Goal: Information Seeking & Learning: Compare options

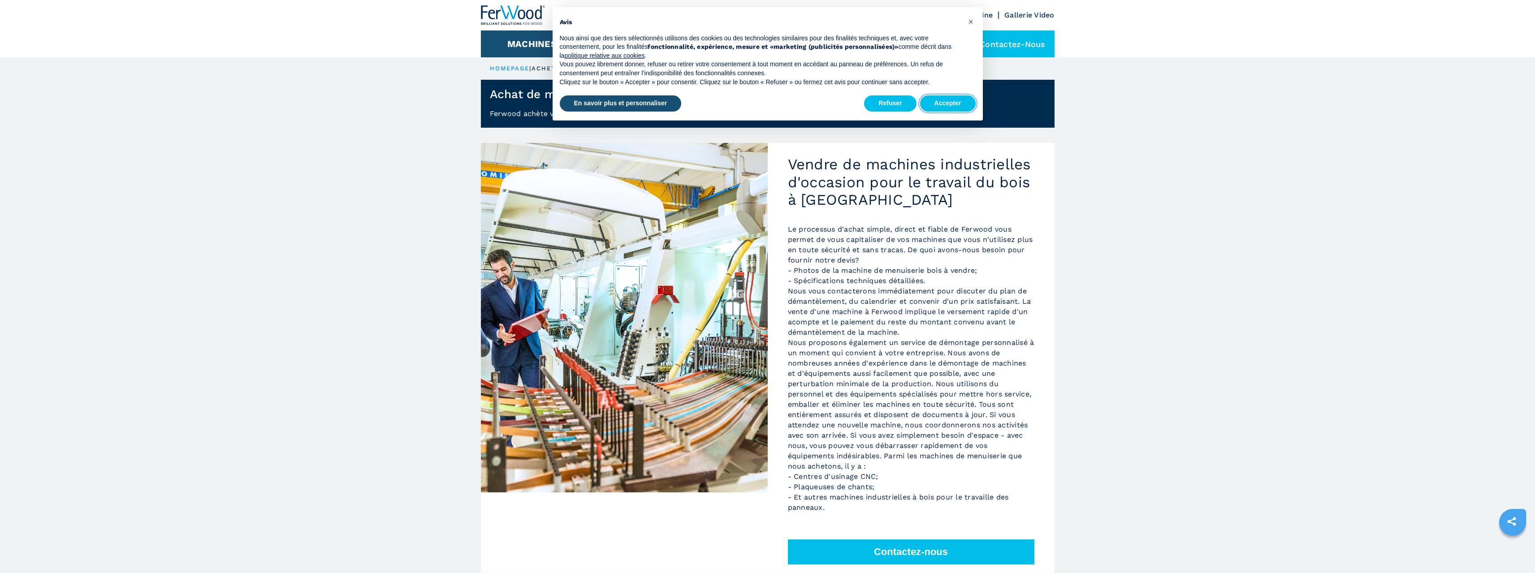
click at [936, 98] on button "Accepter" at bounding box center [948, 103] width 56 height 16
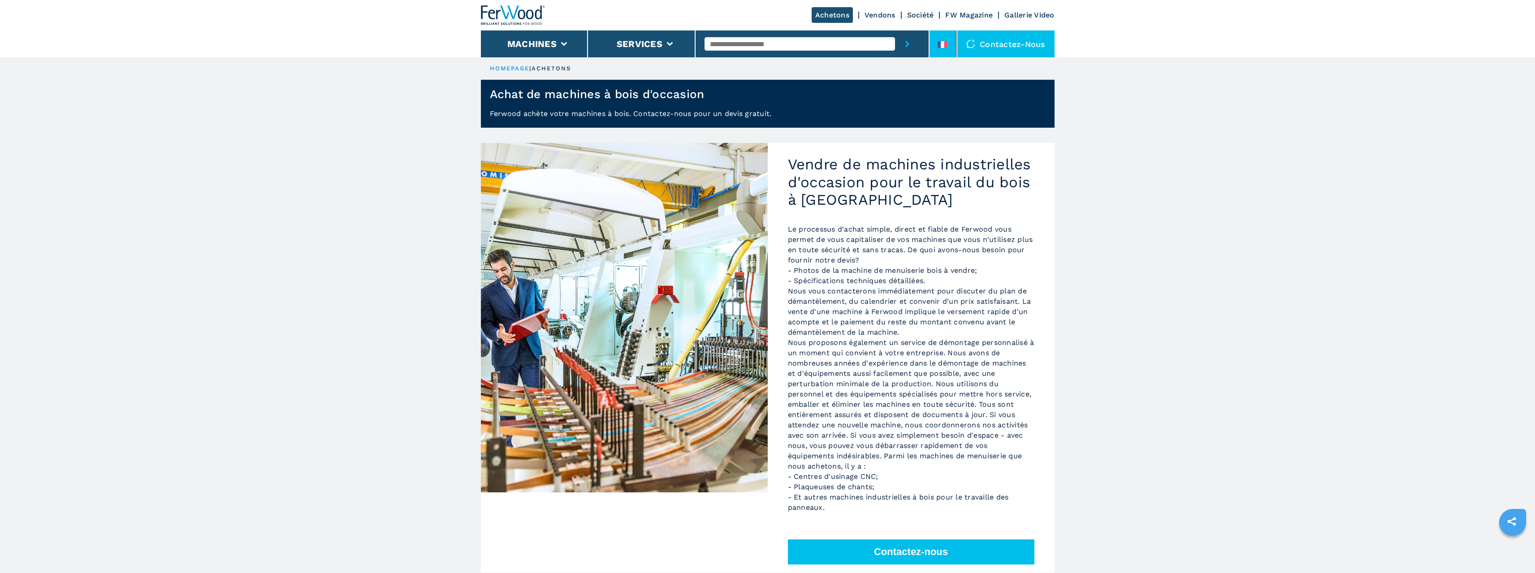
click at [931, 57] on li at bounding box center [943, 43] width 27 height 27
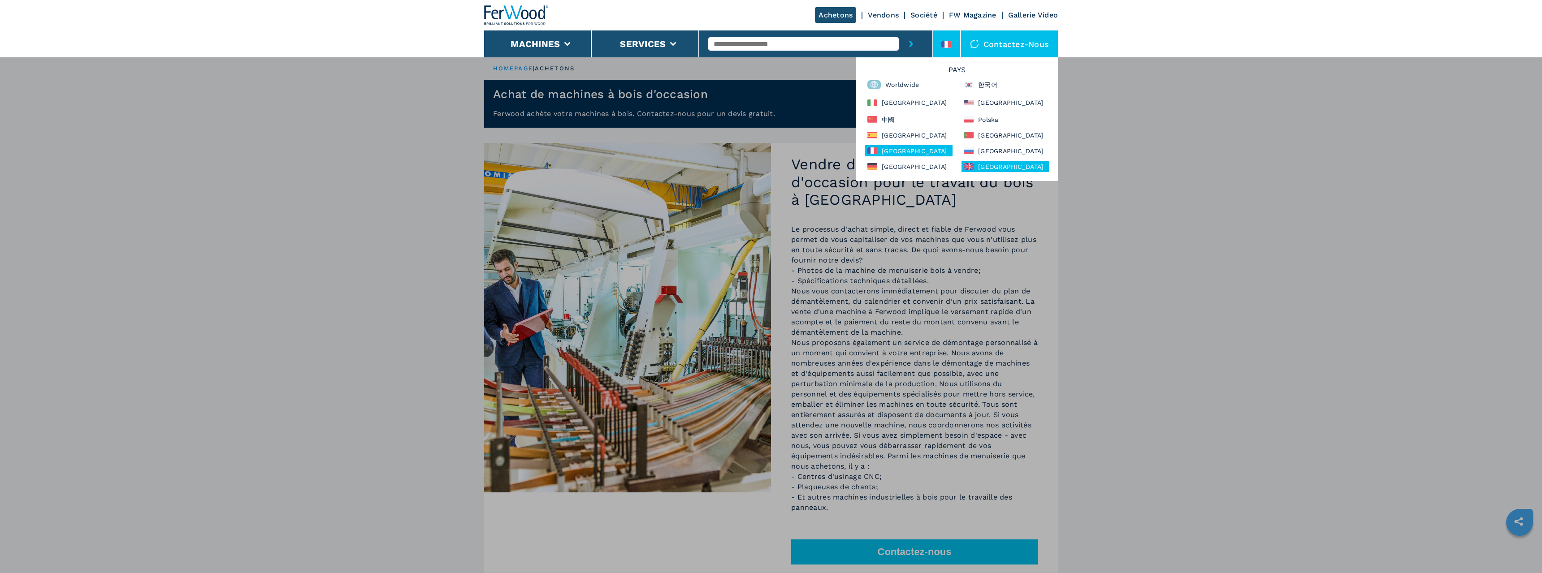
click at [1000, 165] on div "United Kingdom" at bounding box center [1004, 166] width 87 height 11
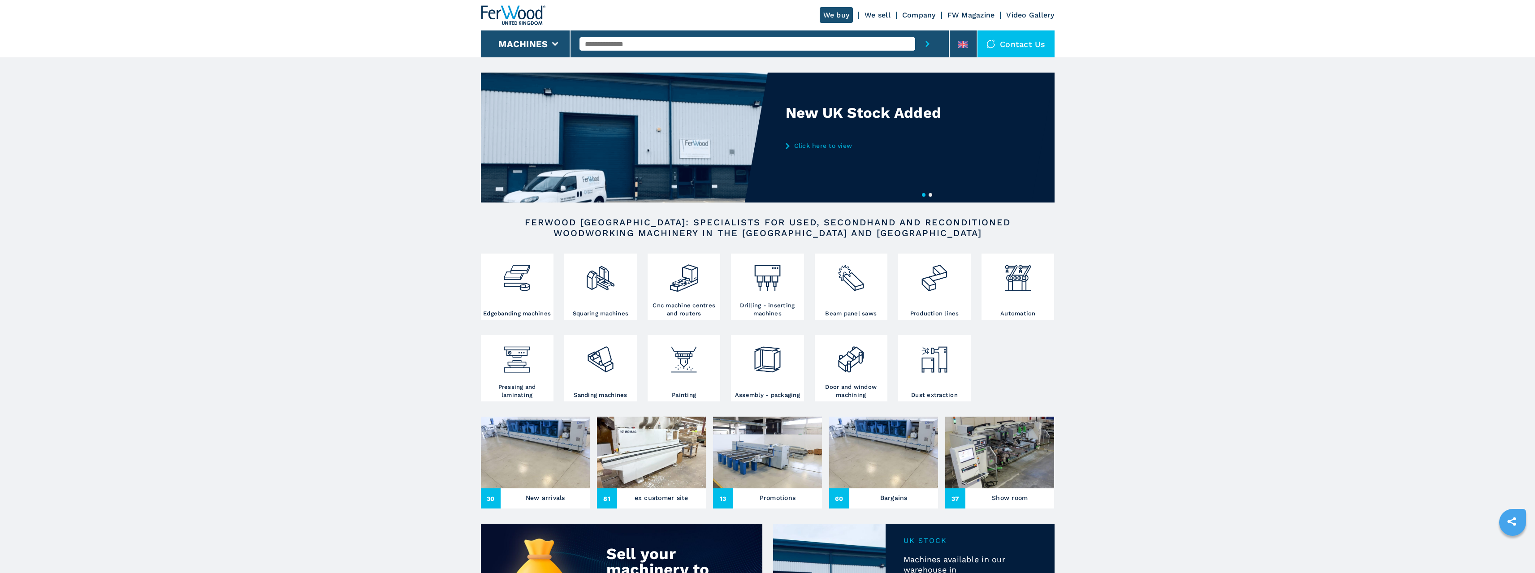
drag, startPoint x: 841, startPoint y: 261, endPoint x: 802, endPoint y: 240, distance: 44.5
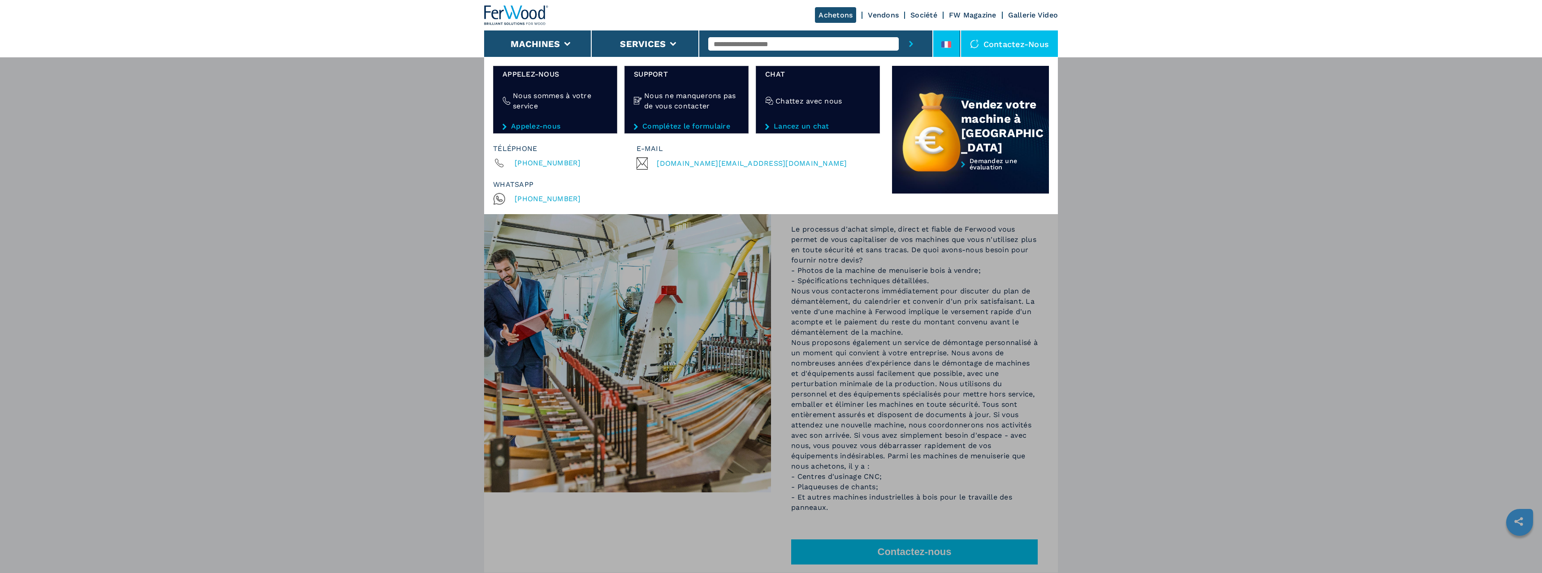
click at [943, 42] on icon at bounding box center [942, 44] width 3 height 7
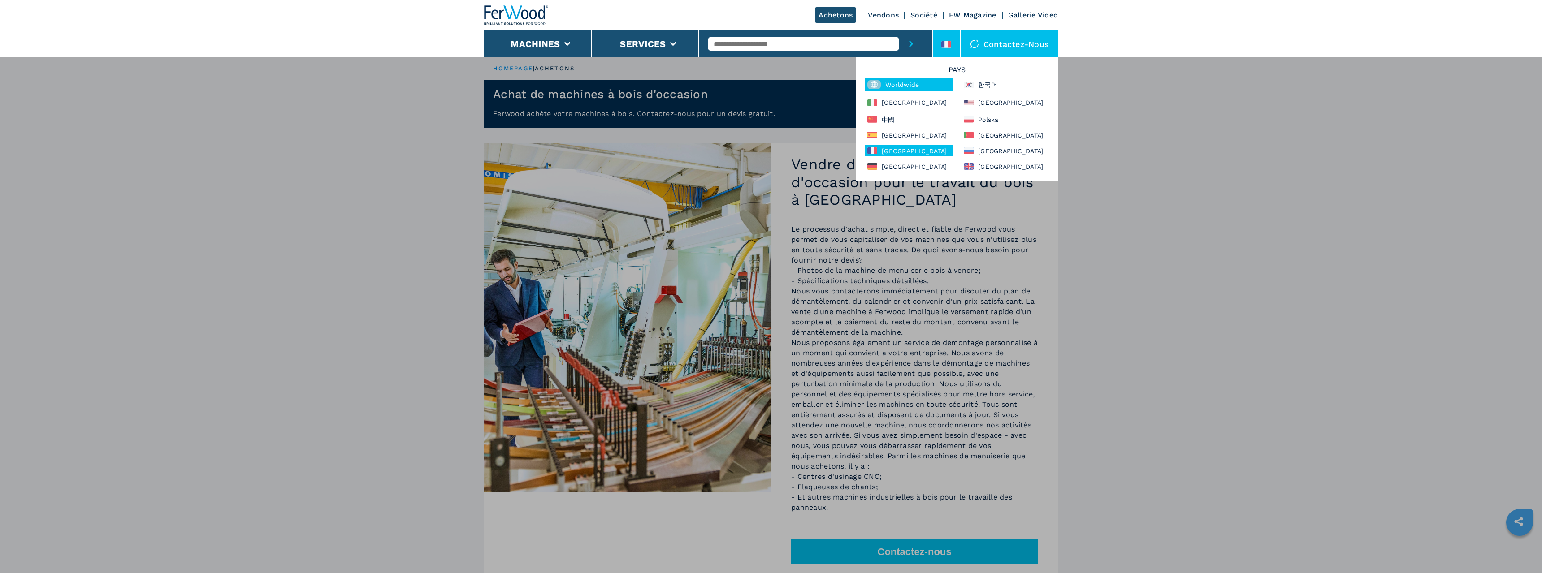
click at [899, 86] on div "Worldwide" at bounding box center [908, 84] width 87 height 13
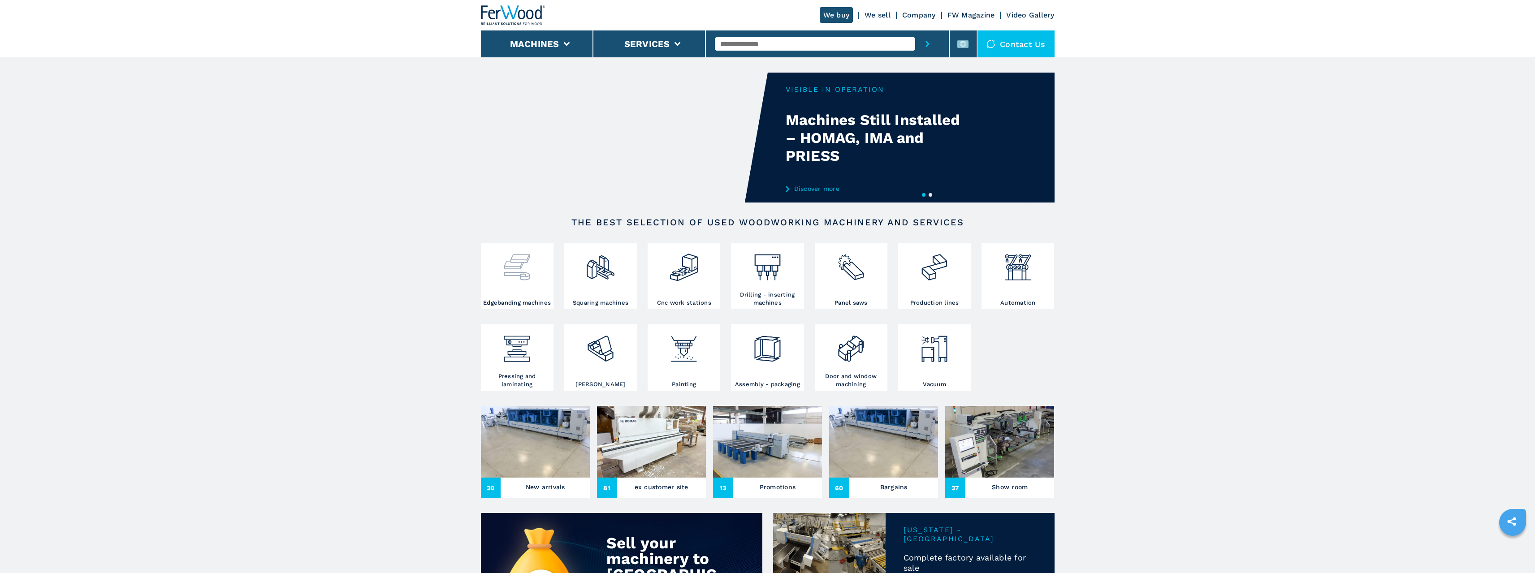
click at [523, 273] on img at bounding box center [517, 264] width 31 height 38
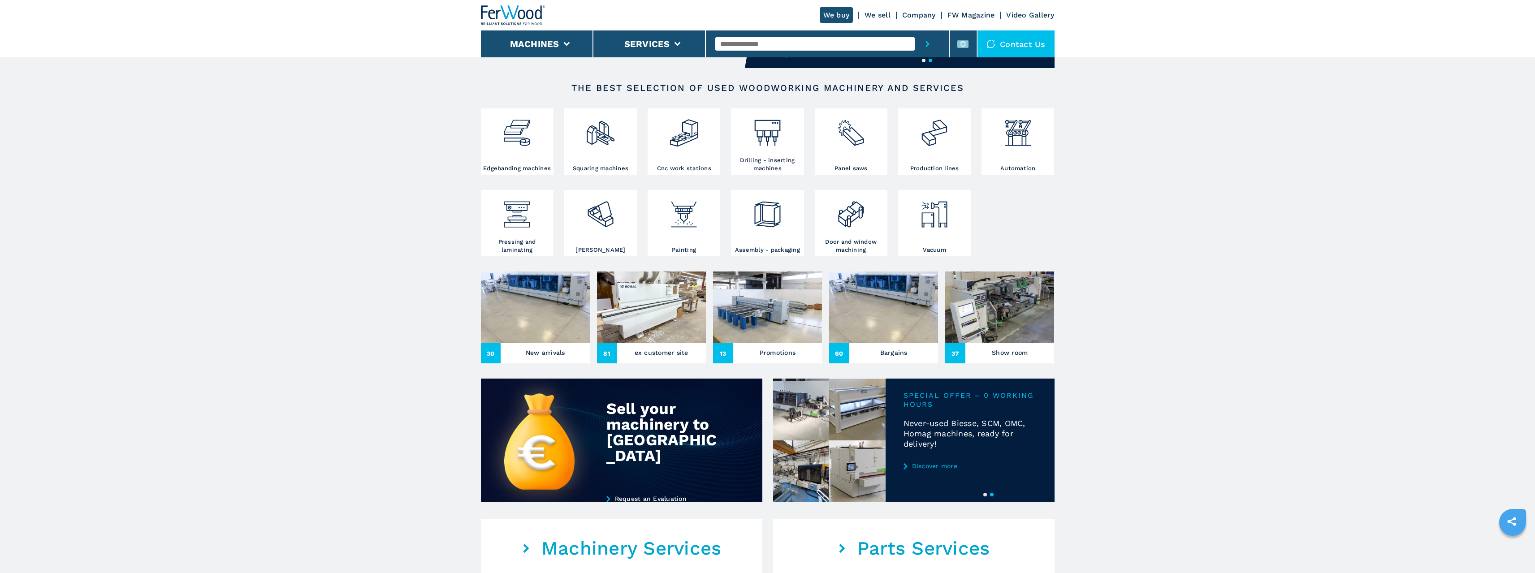
scroll to position [90, 0]
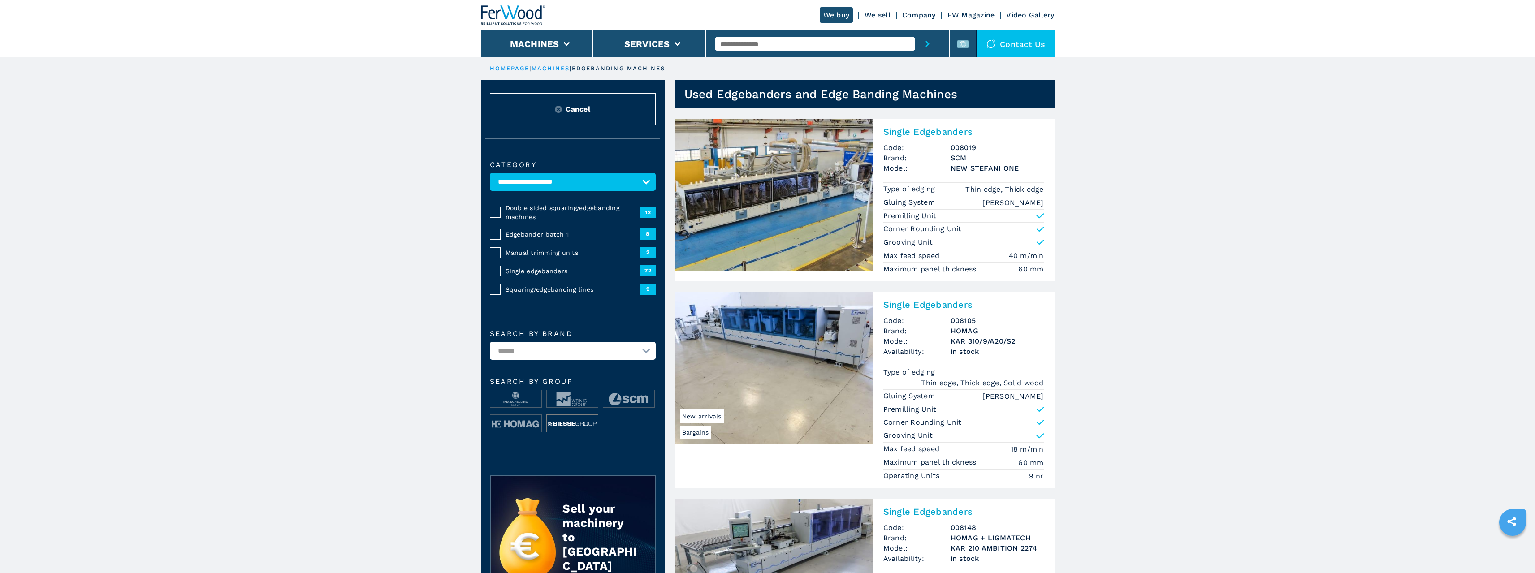
click at [582, 429] on img at bounding box center [572, 424] width 51 height 18
click at [578, 422] on img at bounding box center [572, 424] width 51 height 18
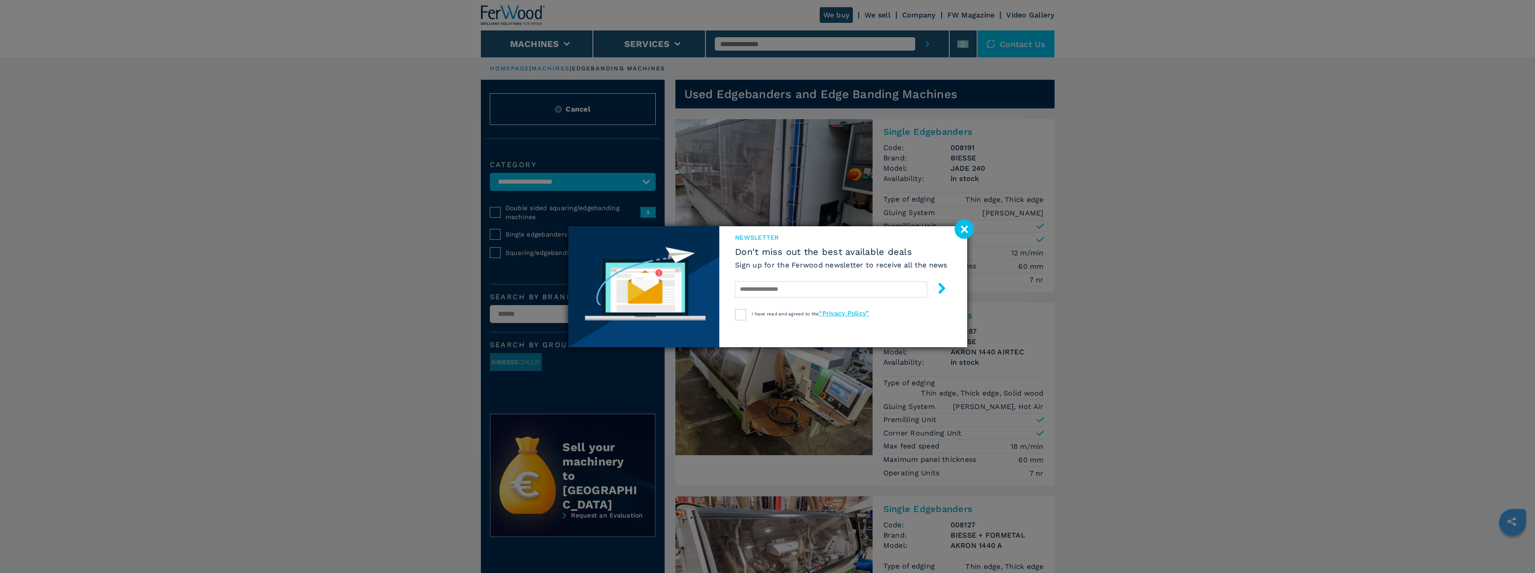
click at [959, 238] on image at bounding box center [964, 229] width 19 height 19
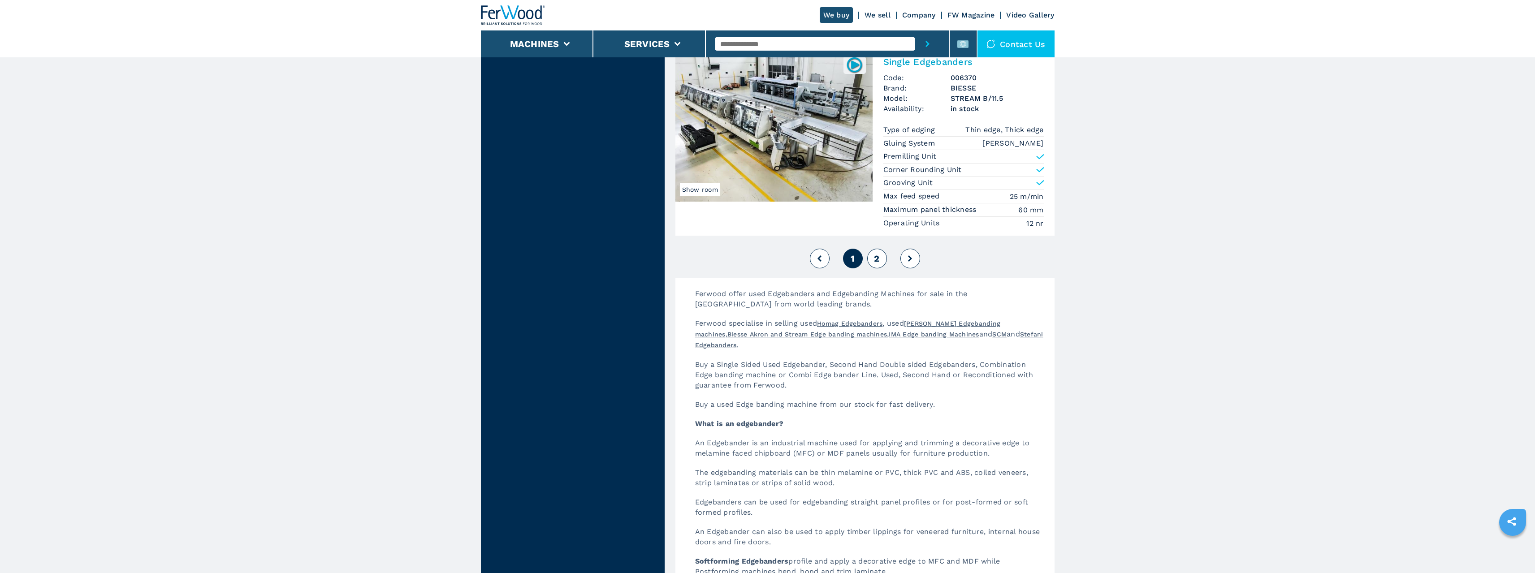
scroll to position [2241, 0]
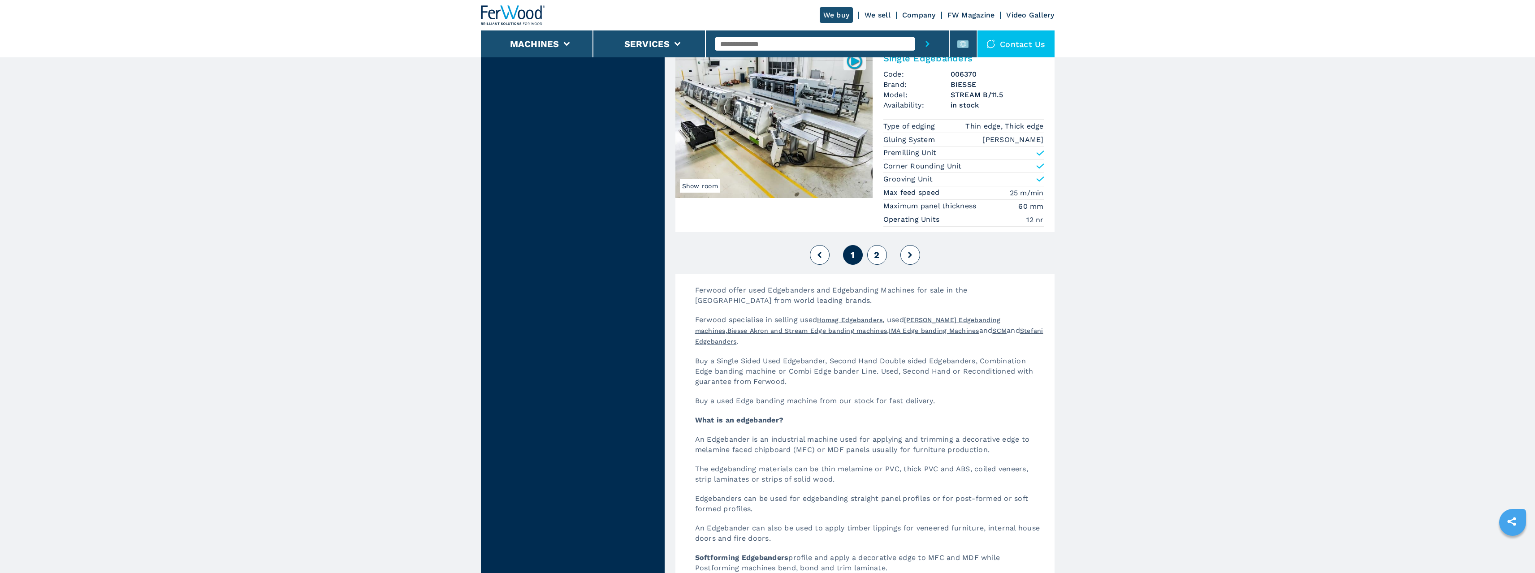
click at [879, 250] on span "2" at bounding box center [876, 255] width 5 height 11
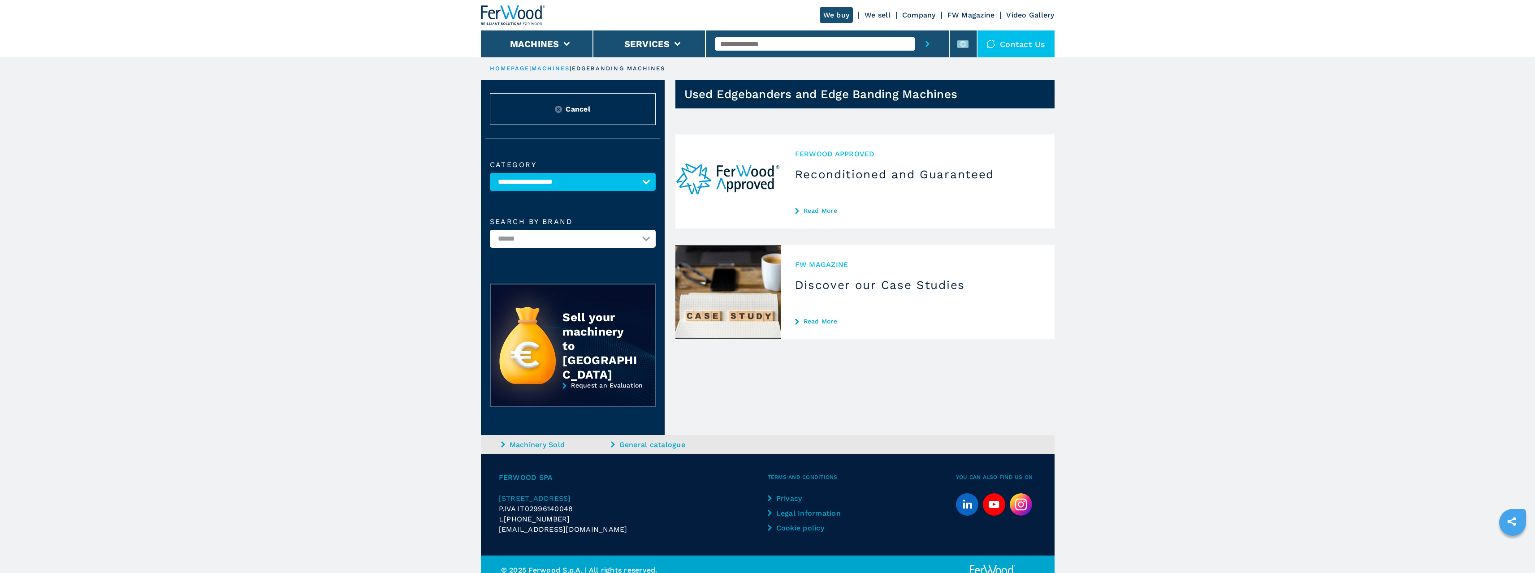
click at [727, 173] on img at bounding box center [727, 181] width 105 height 94
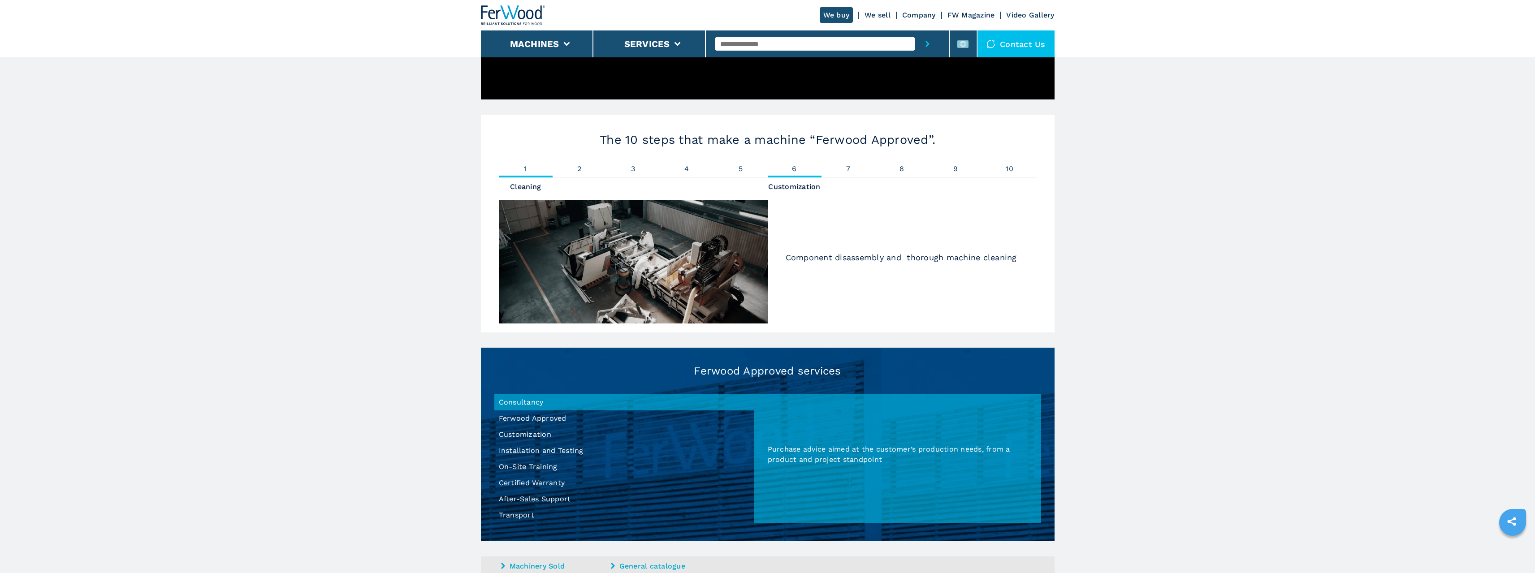
scroll to position [538, 0]
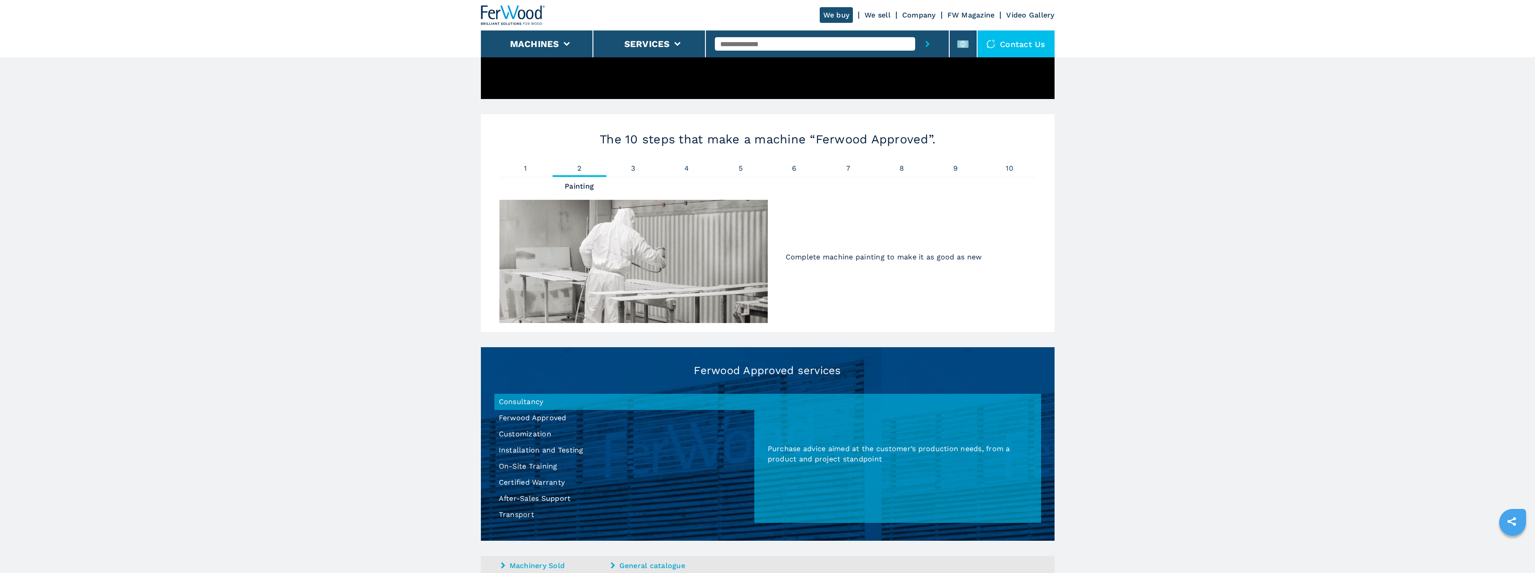
drag, startPoint x: 695, startPoint y: 290, endPoint x: 661, endPoint y: 286, distance: 33.9
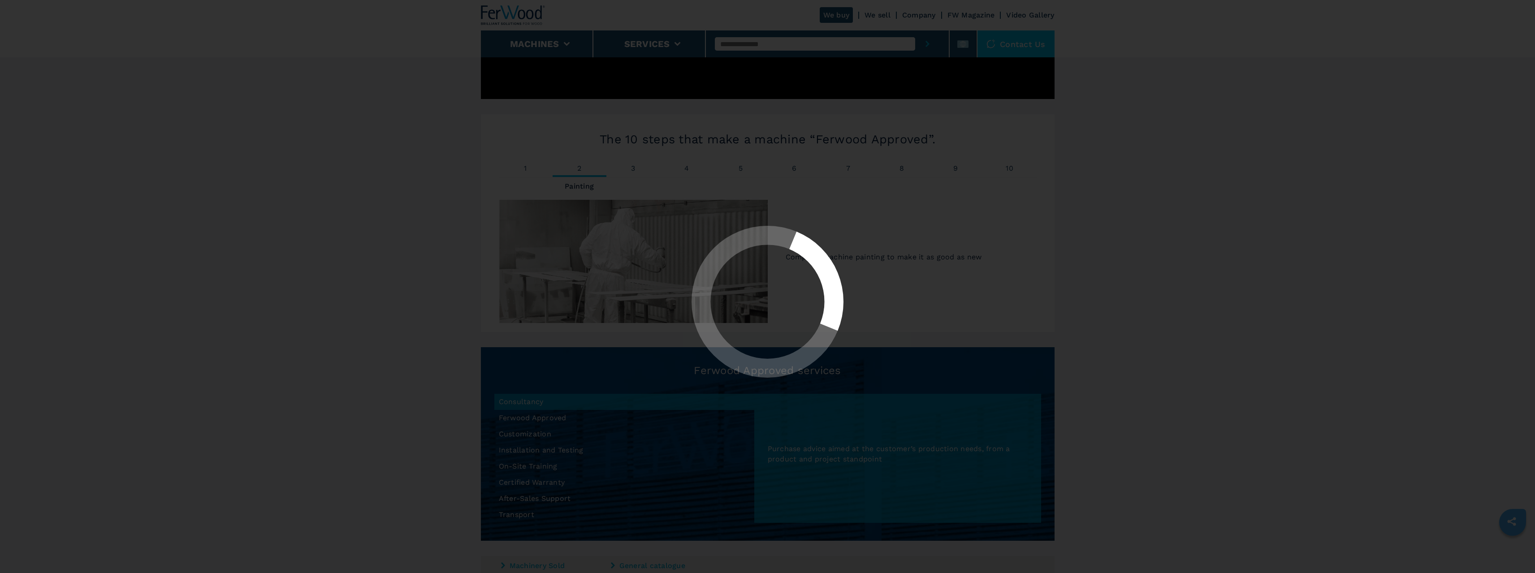
select select "**********"
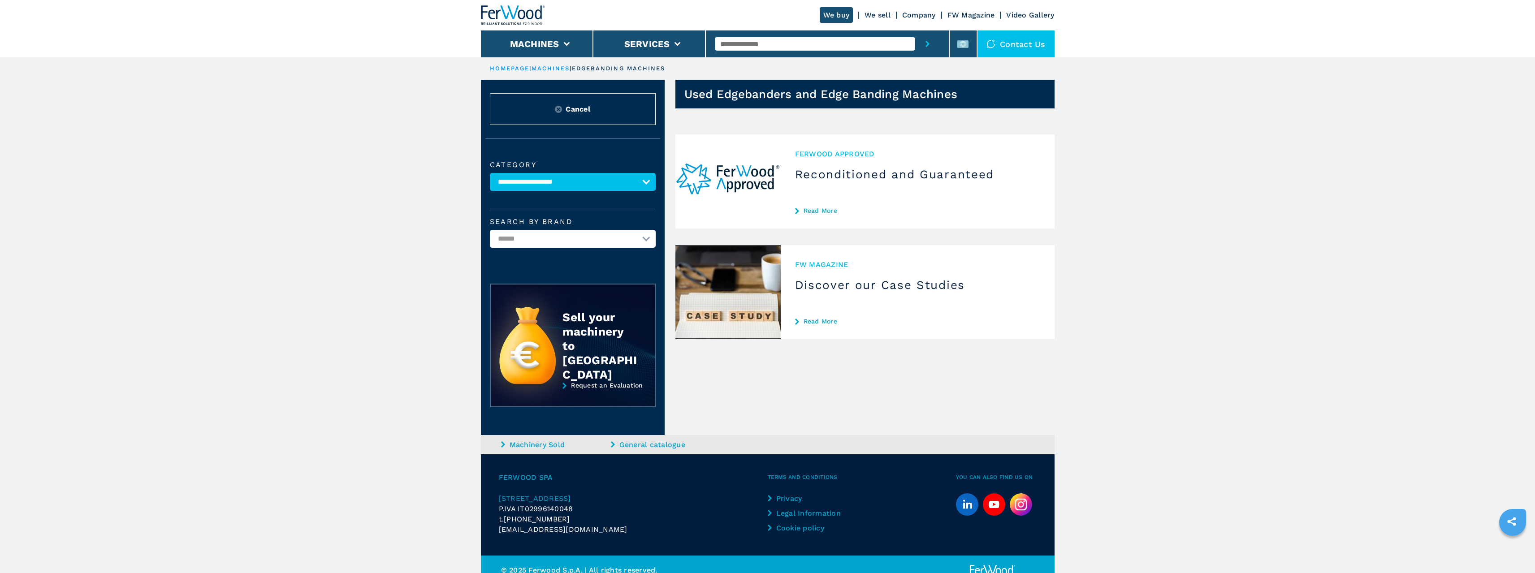
drag, startPoint x: 675, startPoint y: 326, endPoint x: 665, endPoint y: 334, distance: 13.4
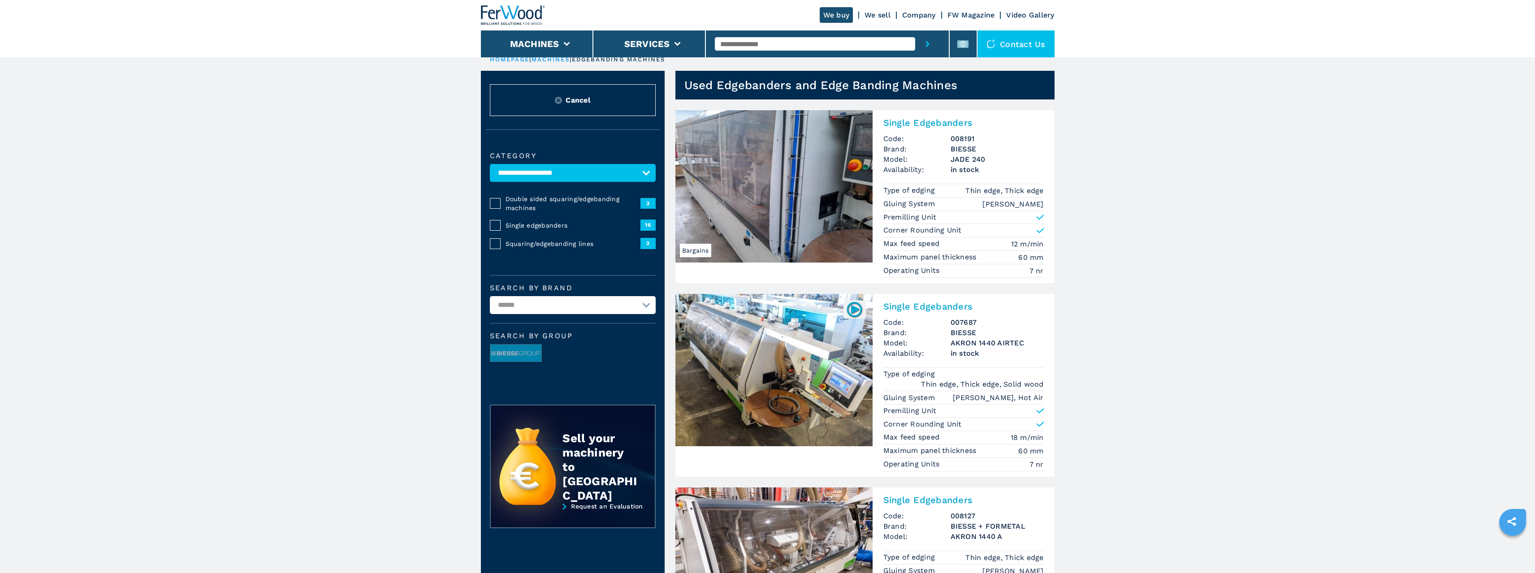
scroll to position [45, 0]
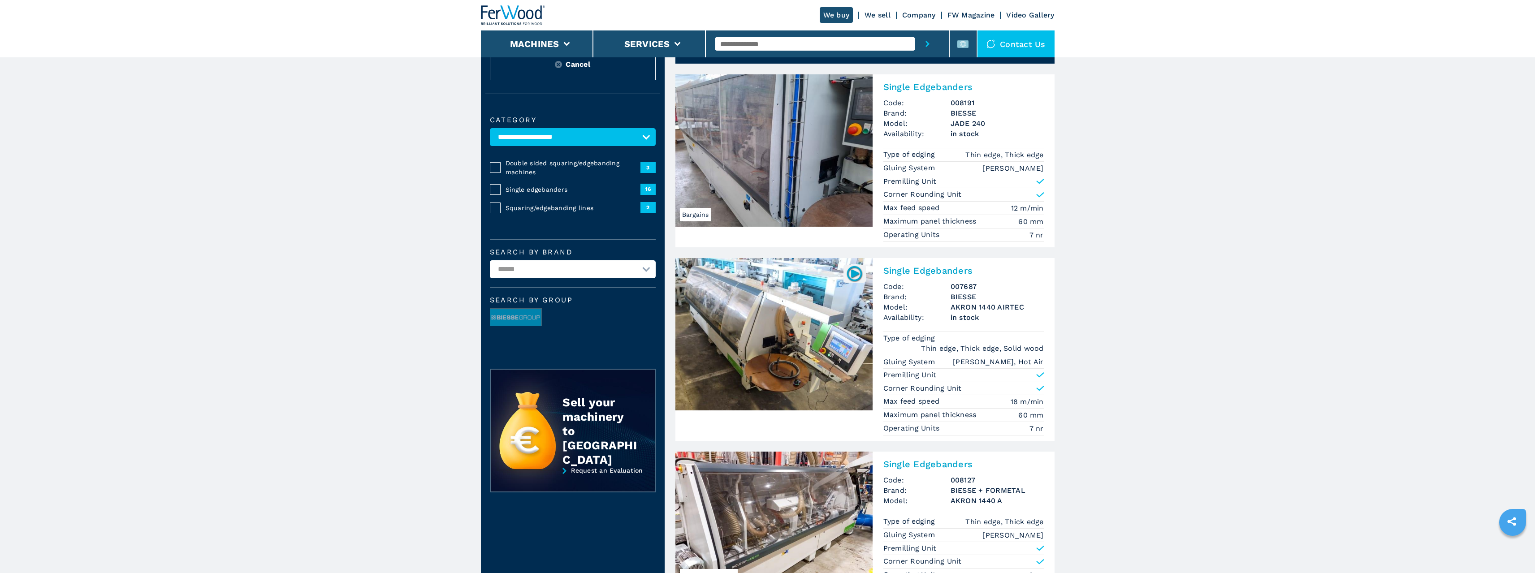
click at [829, 317] on img at bounding box center [773, 334] width 197 height 152
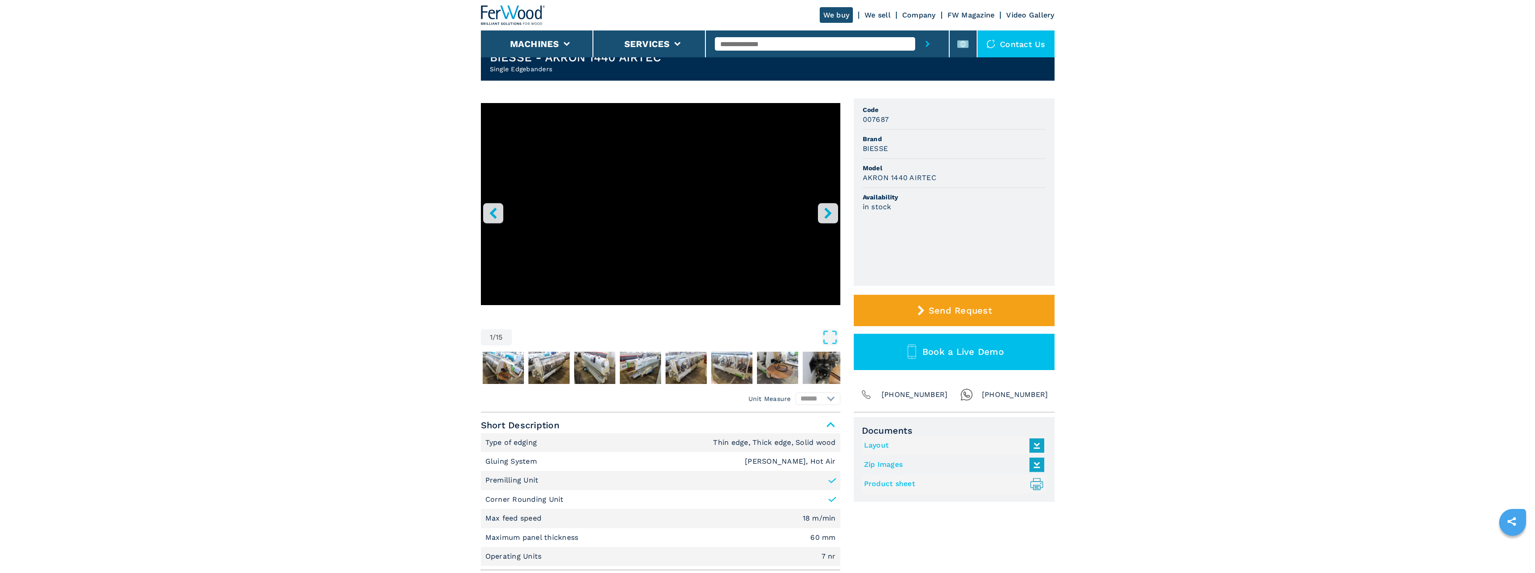
scroll to position [224, 0]
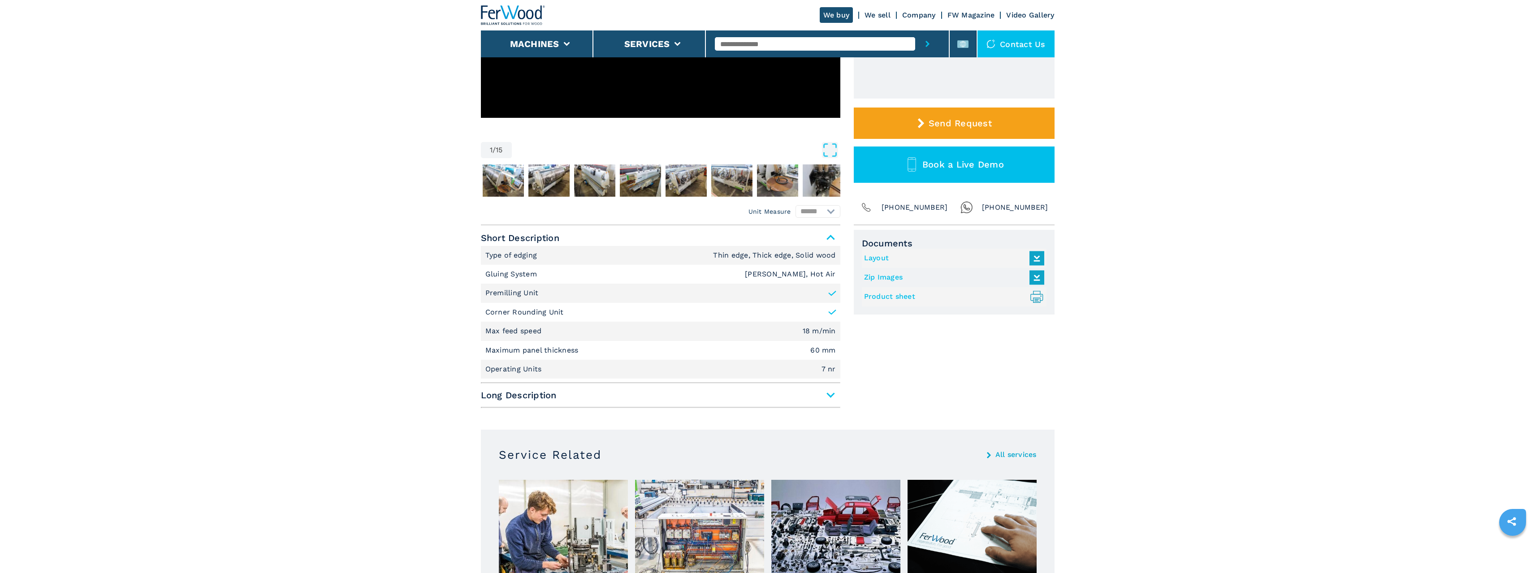
click at [823, 394] on span "Long Description" at bounding box center [660, 395] width 359 height 16
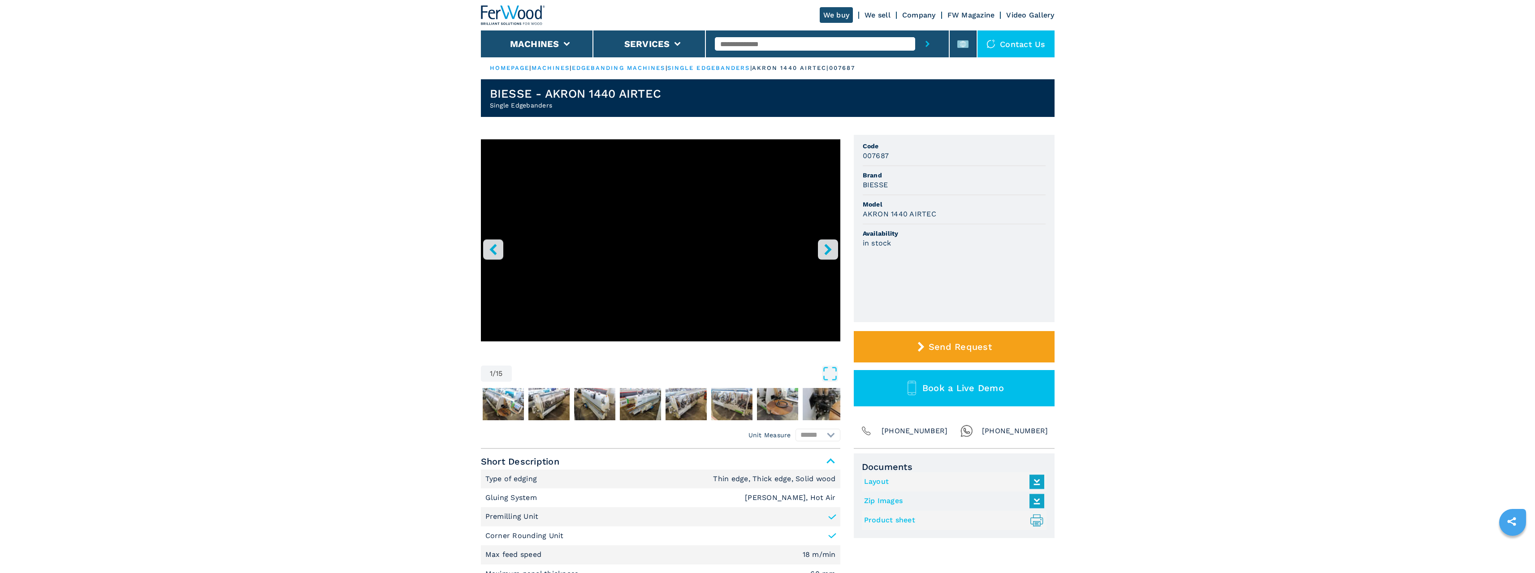
scroll to position [0, 0]
click at [831, 254] on icon "right-button" at bounding box center [828, 249] width 11 height 11
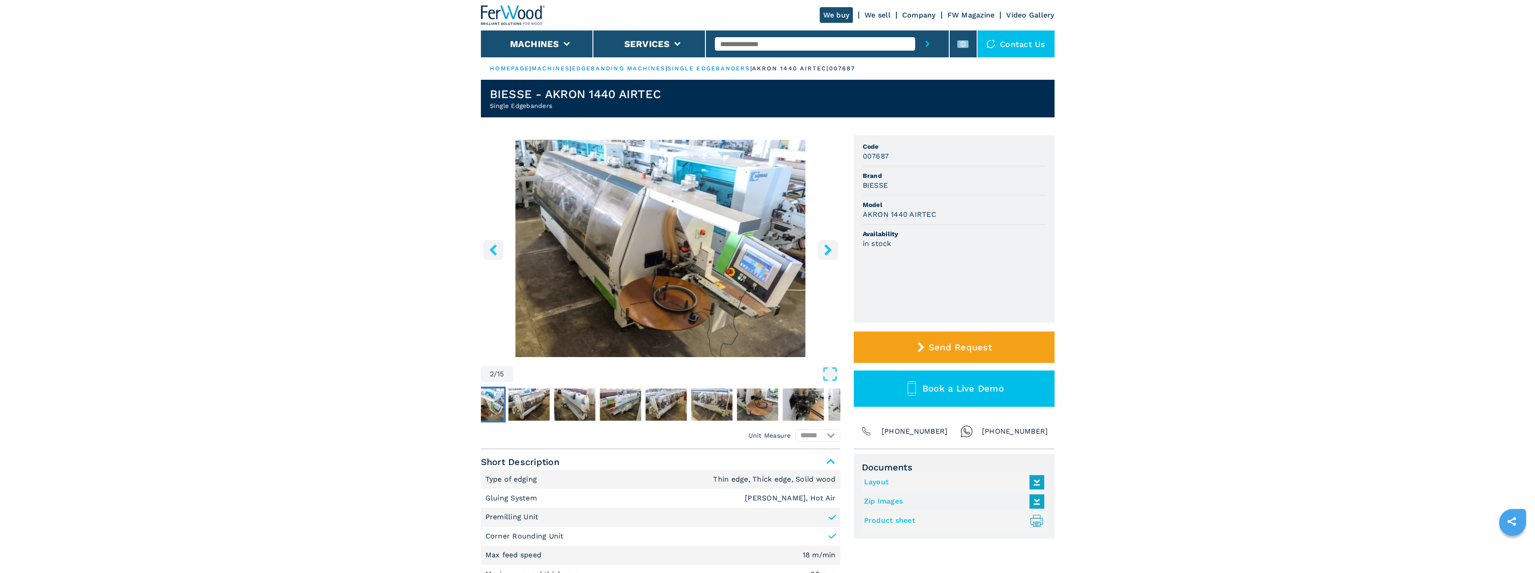
click at [824, 251] on icon "right-button" at bounding box center [828, 249] width 11 height 11
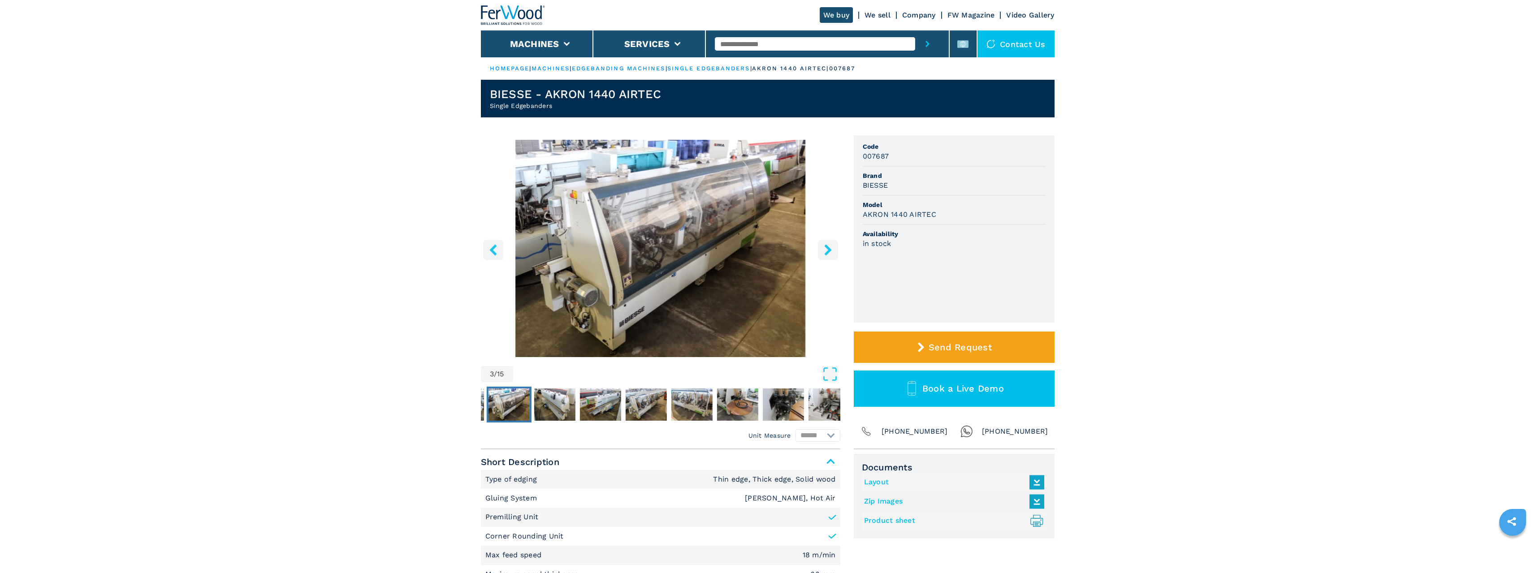
click at [824, 251] on icon "right-button" at bounding box center [828, 249] width 11 height 11
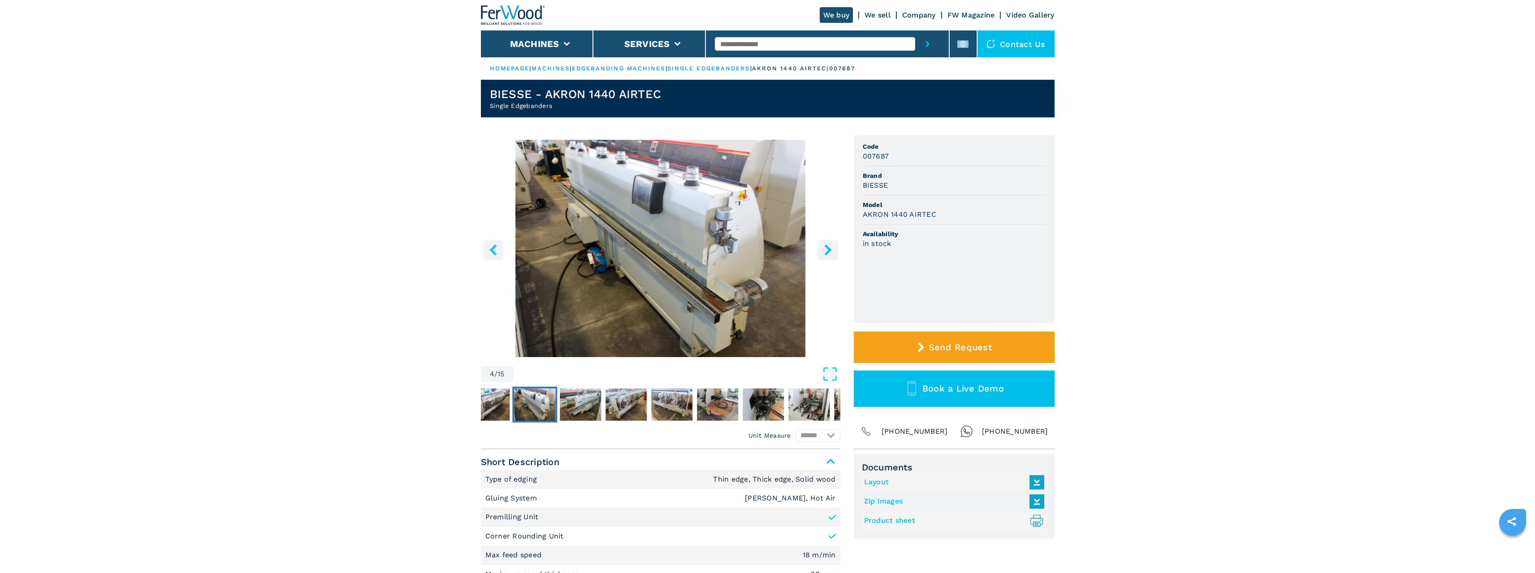
click at [824, 251] on icon "right-button" at bounding box center [828, 249] width 11 height 11
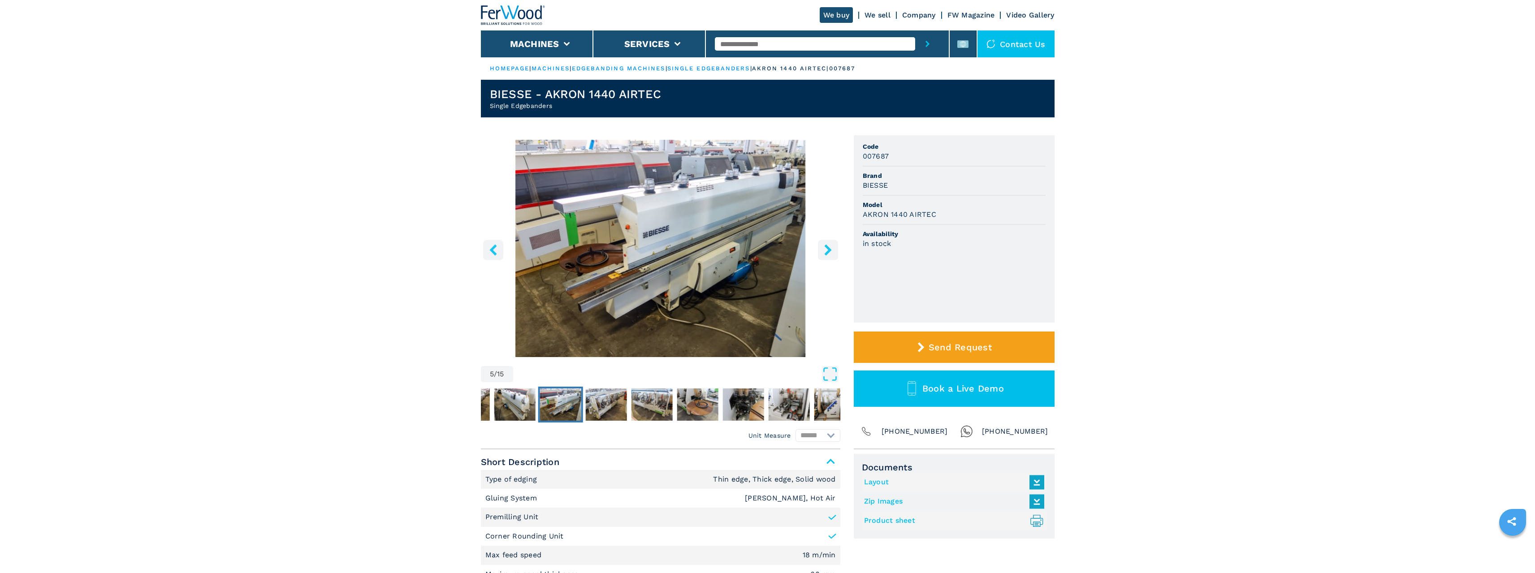
click at [824, 251] on icon "right-button" at bounding box center [828, 249] width 11 height 11
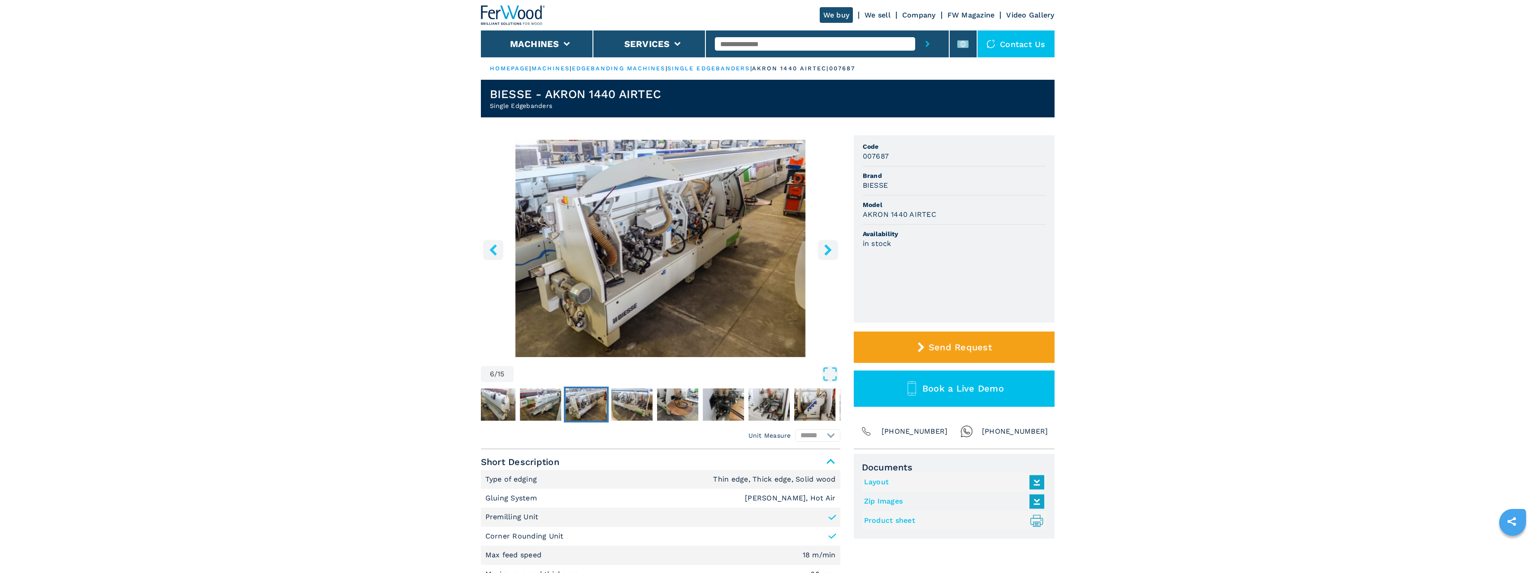
click at [824, 251] on icon "right-button" at bounding box center [828, 249] width 11 height 11
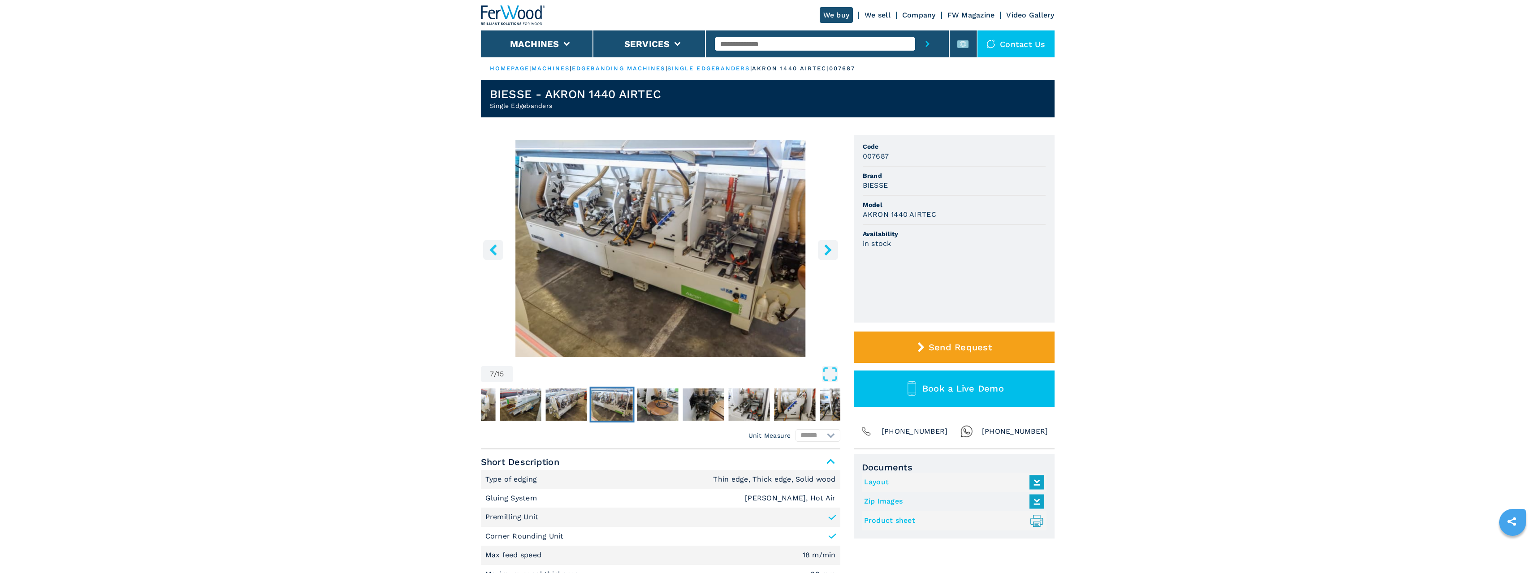
click at [824, 251] on icon "right-button" at bounding box center [828, 249] width 11 height 11
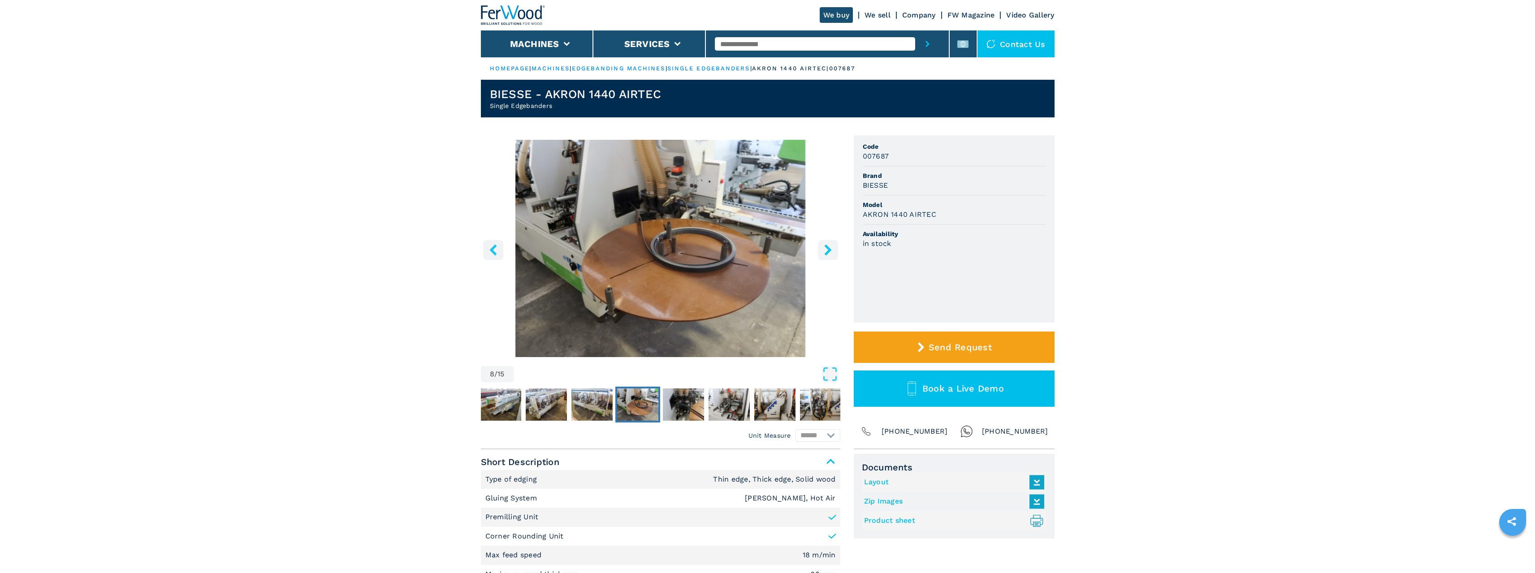
click at [824, 251] on icon "right-button" at bounding box center [828, 249] width 11 height 11
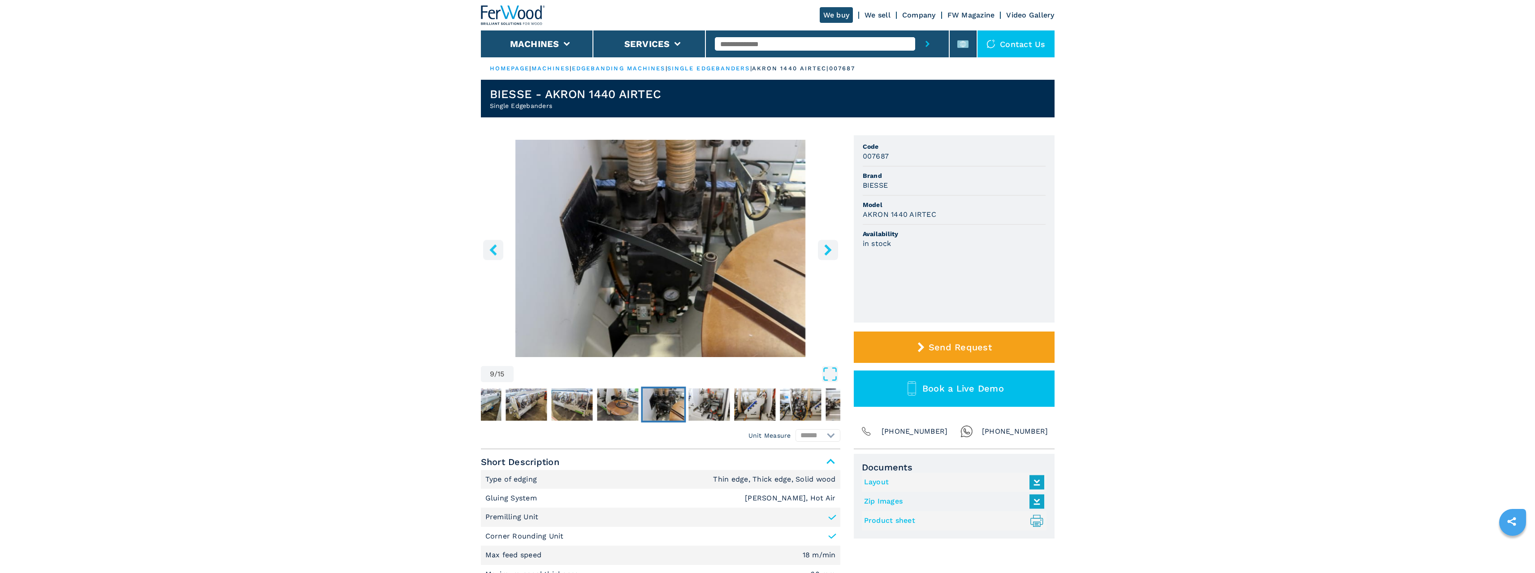
click at [824, 251] on icon "right-button" at bounding box center [828, 249] width 11 height 11
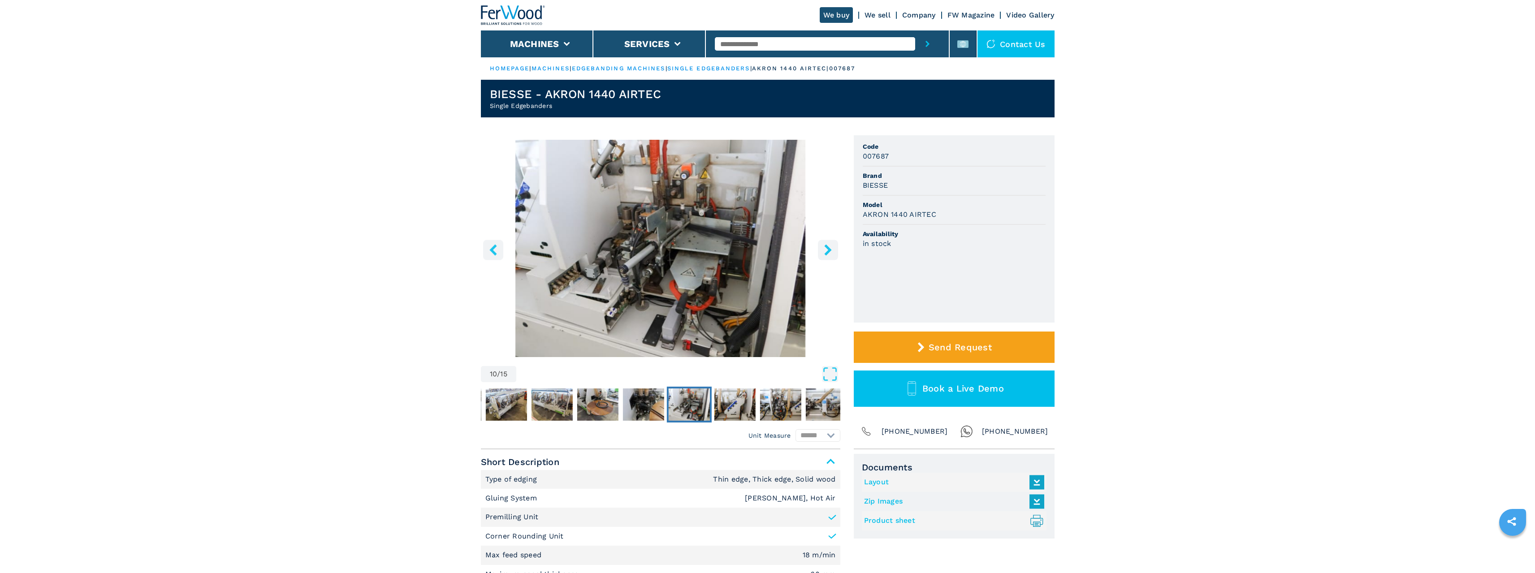
click at [824, 251] on icon "right-button" at bounding box center [828, 249] width 11 height 11
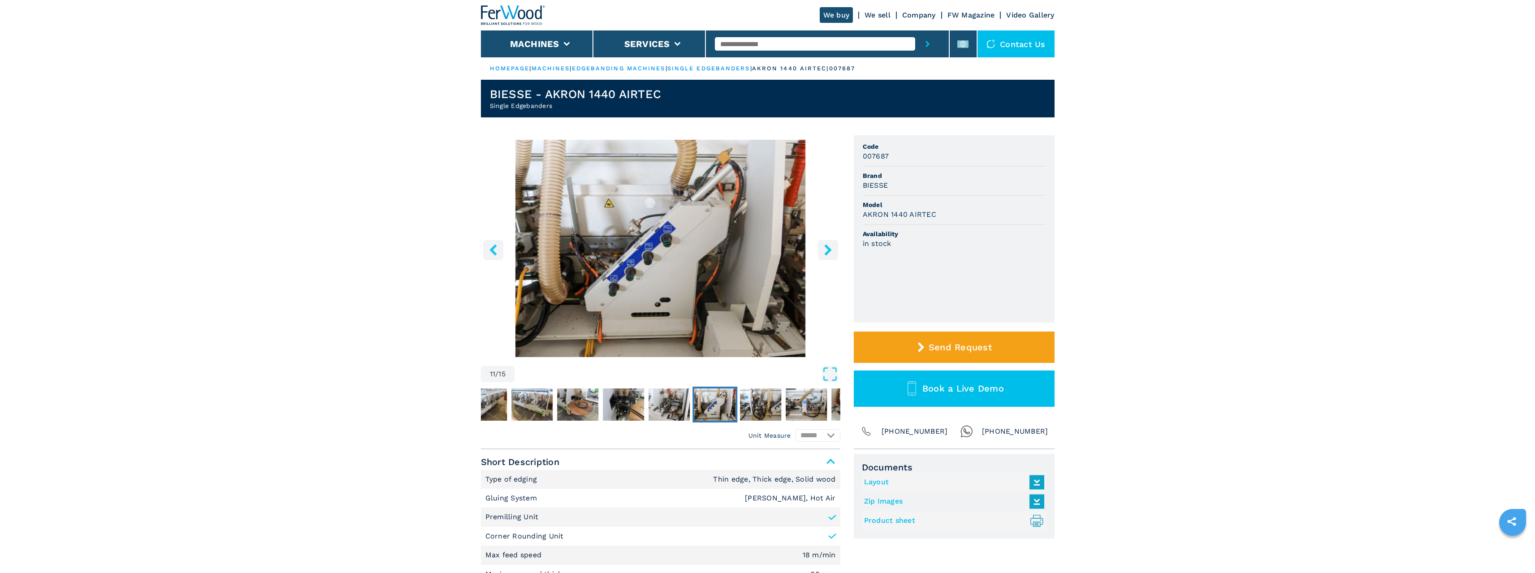
click at [490, 246] on icon "left-button" at bounding box center [493, 249] width 11 height 11
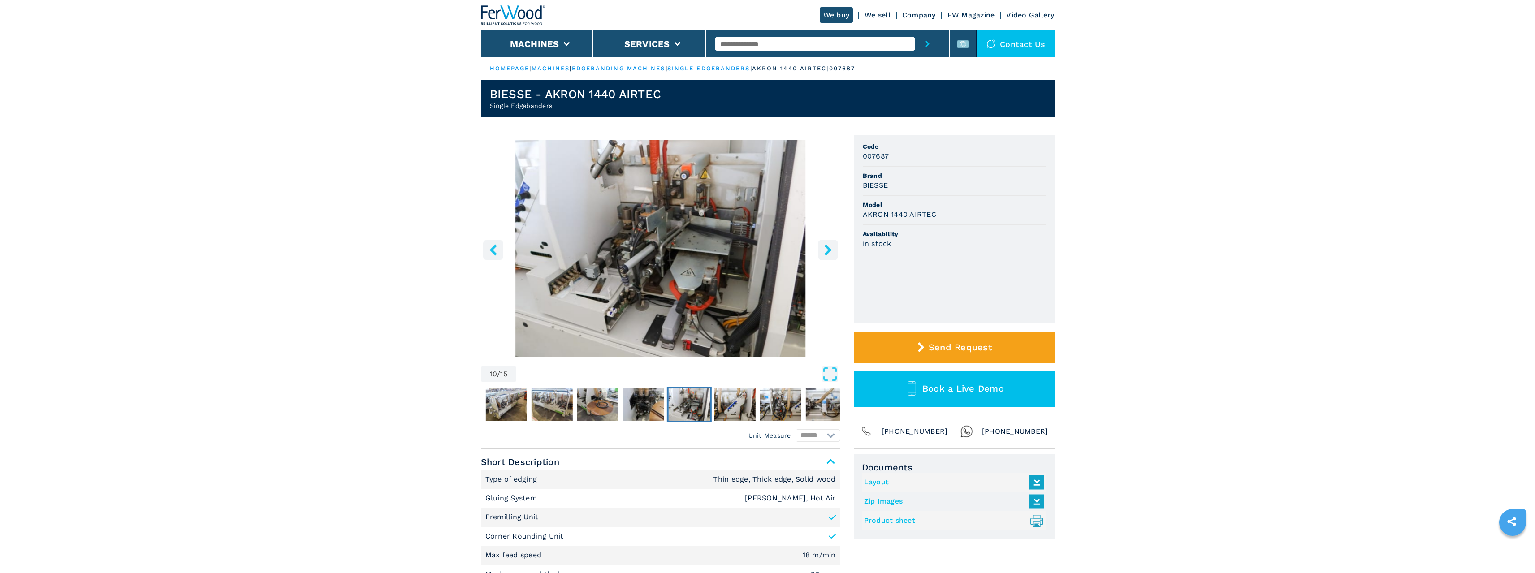
click at [725, 69] on link "single edgebanders" at bounding box center [708, 68] width 83 height 7
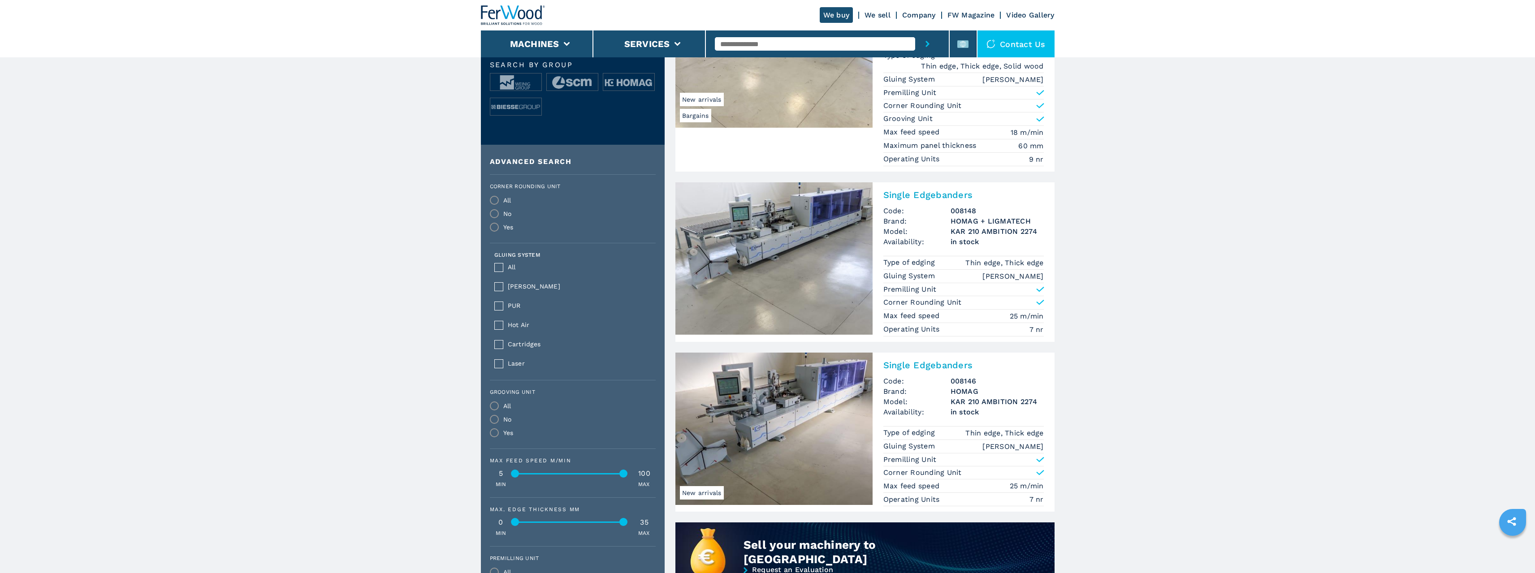
scroll to position [314, 0]
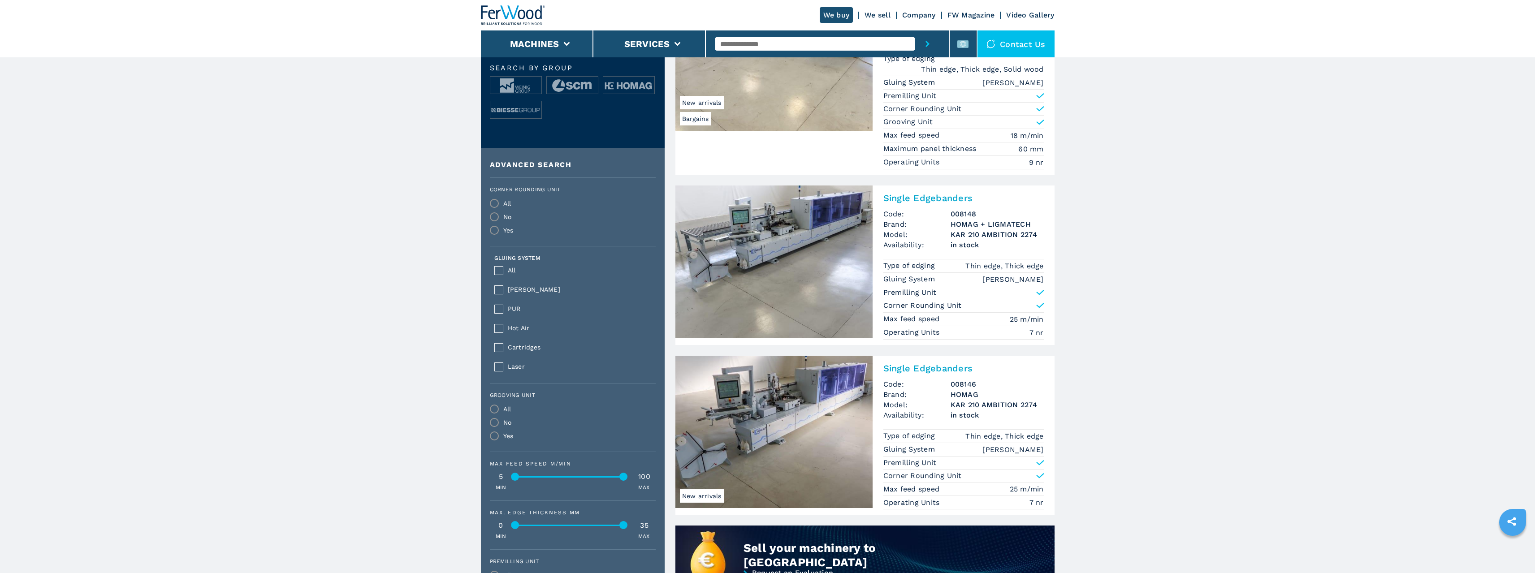
drag, startPoint x: 322, startPoint y: 414, endPoint x: 325, endPoint y: 420, distance: 6.7
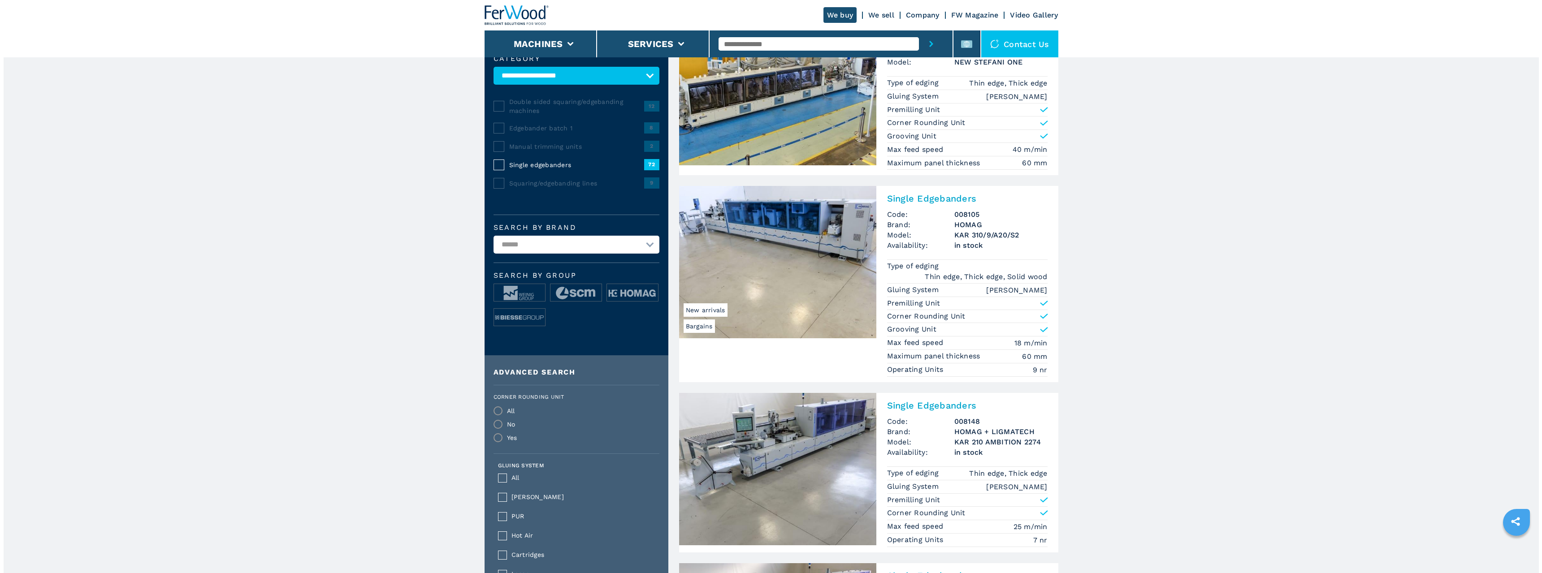
scroll to position [0, 0]
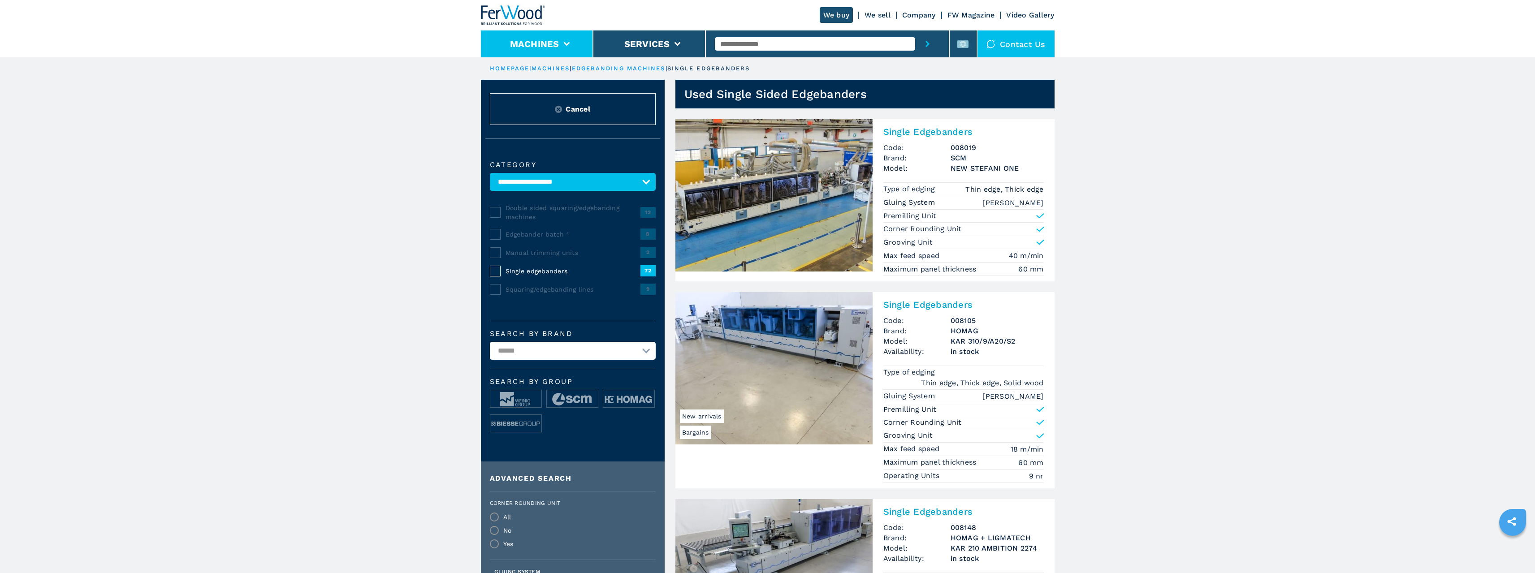
drag, startPoint x: 571, startPoint y: 39, endPoint x: 570, endPoint y: 43, distance: 4.8
click at [570, 39] on li "Machines" at bounding box center [537, 43] width 113 height 27
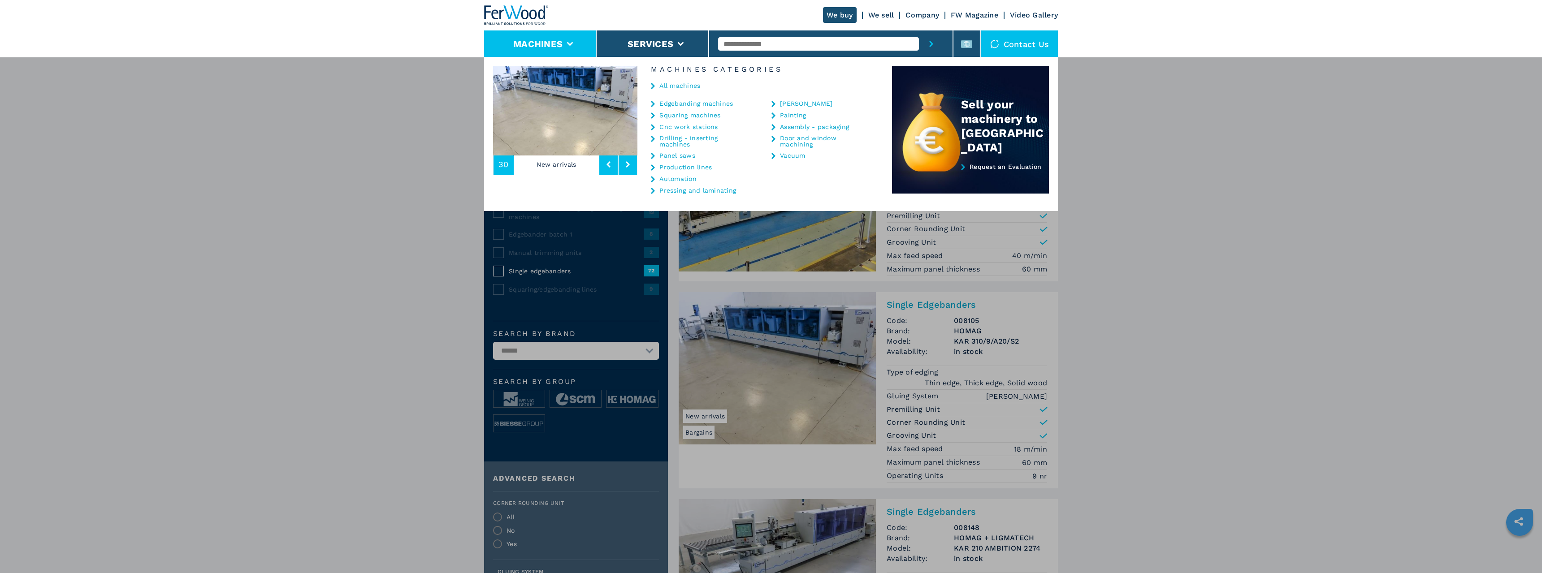
click at [678, 127] on link "Cnc work stations" at bounding box center [688, 127] width 58 height 6
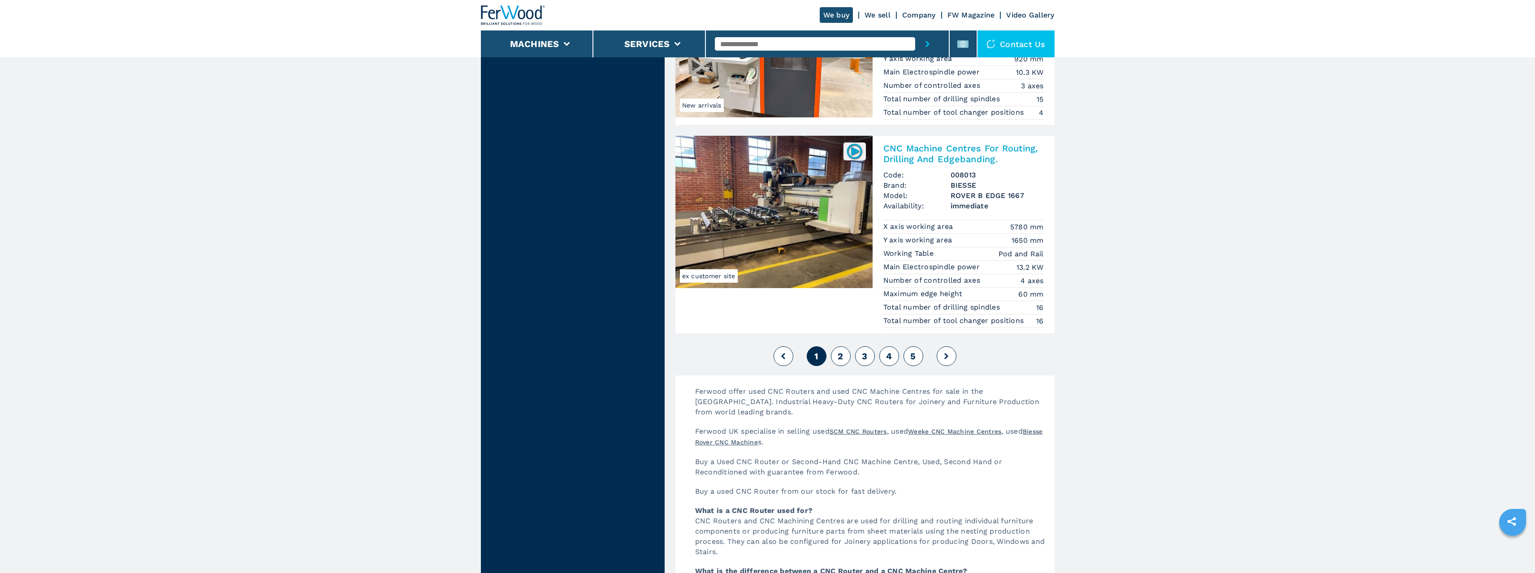
scroll to position [2152, 0]
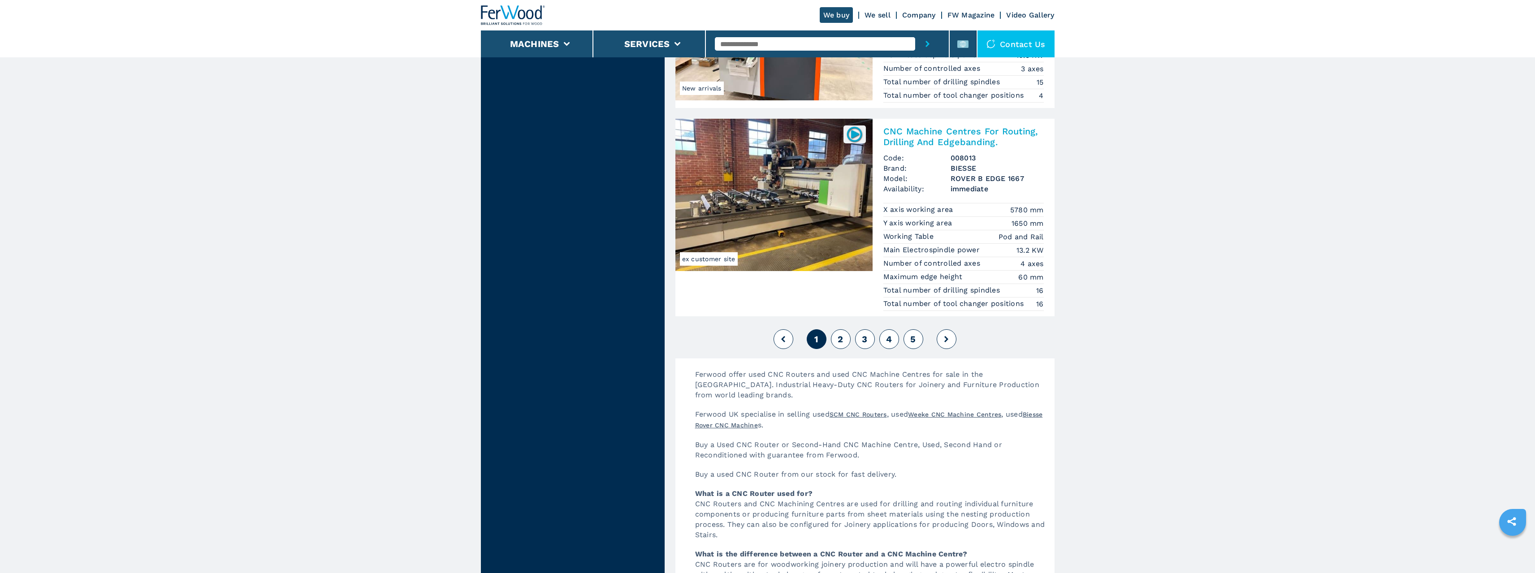
click at [847, 342] on button "2" at bounding box center [841, 339] width 20 height 20
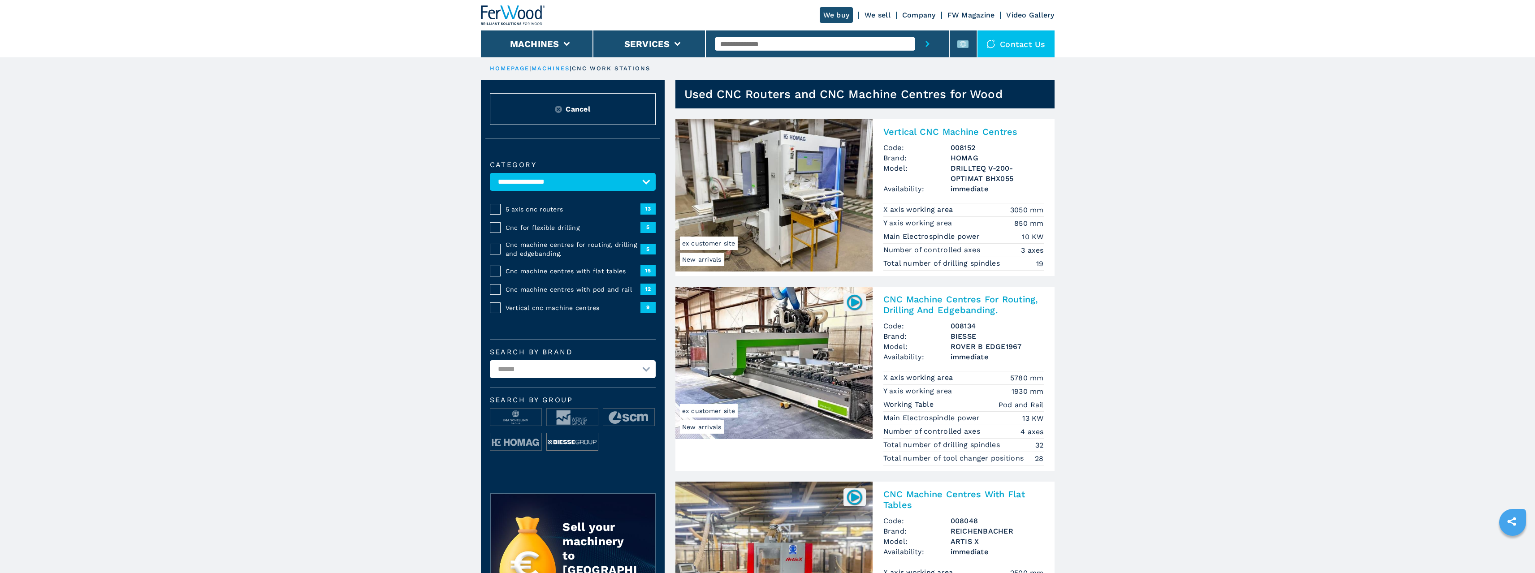
click at [573, 446] on img at bounding box center [572, 442] width 51 height 18
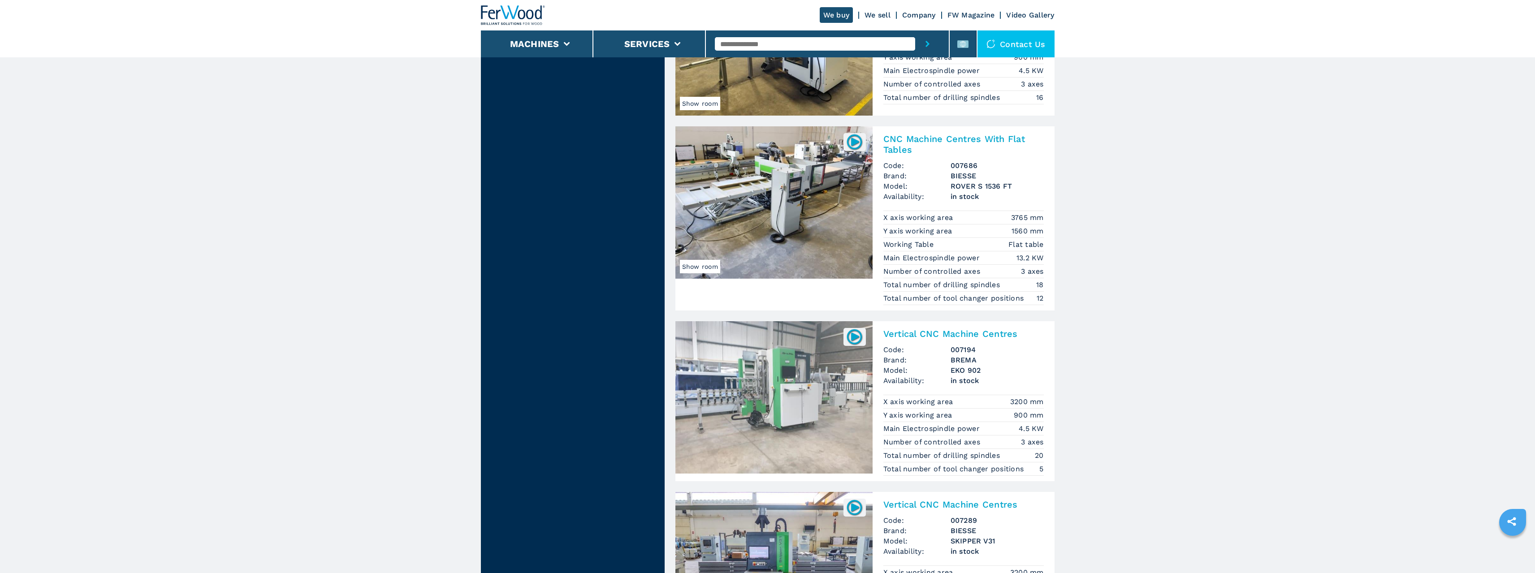
scroll to position [2173, 0]
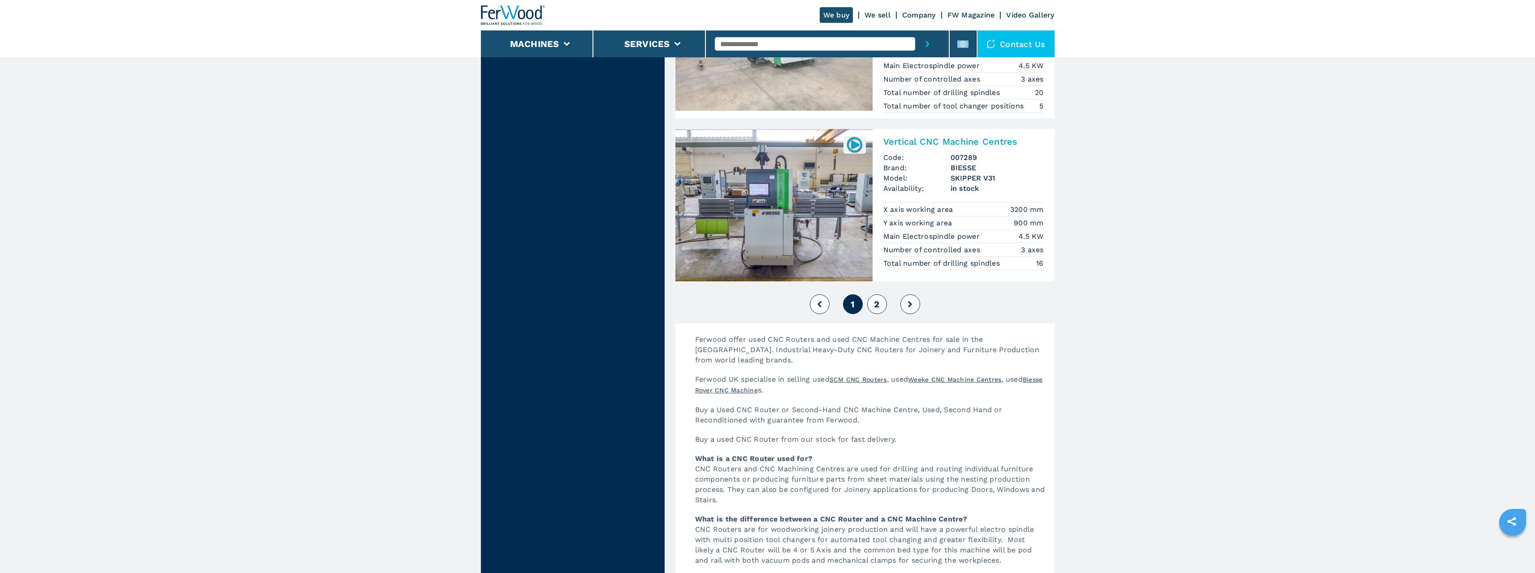
click at [879, 301] on span "2" at bounding box center [876, 304] width 5 height 11
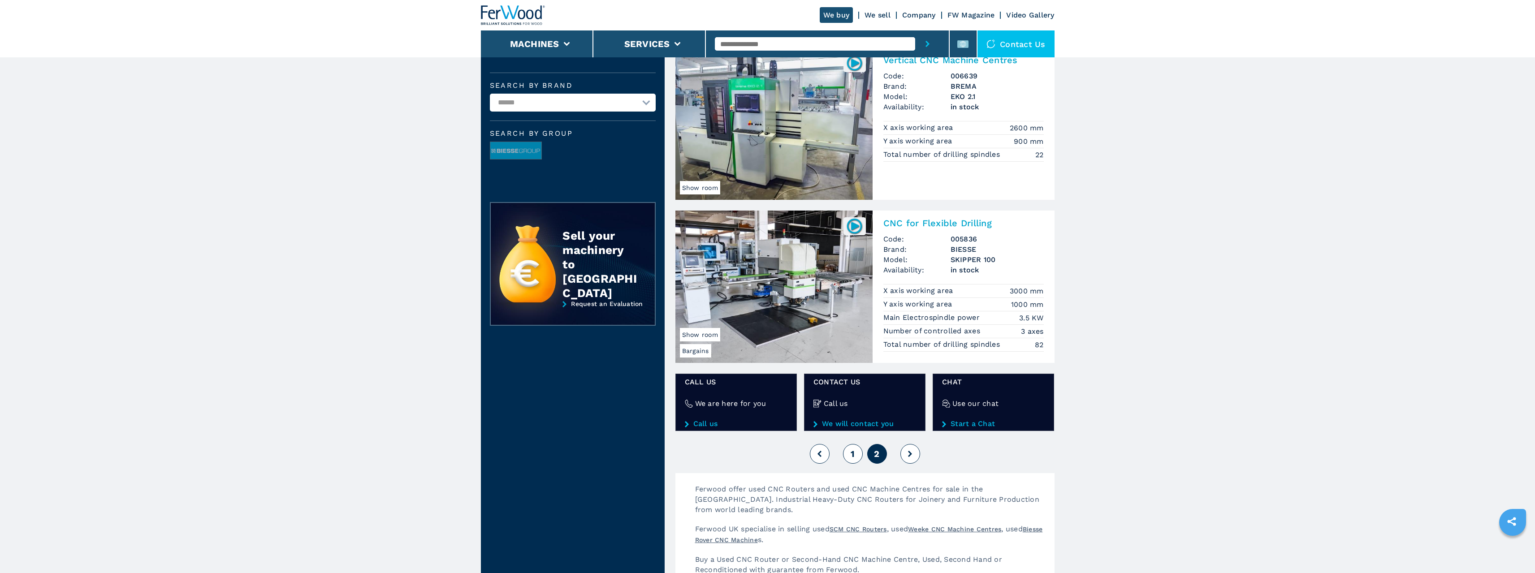
scroll to position [493, 0]
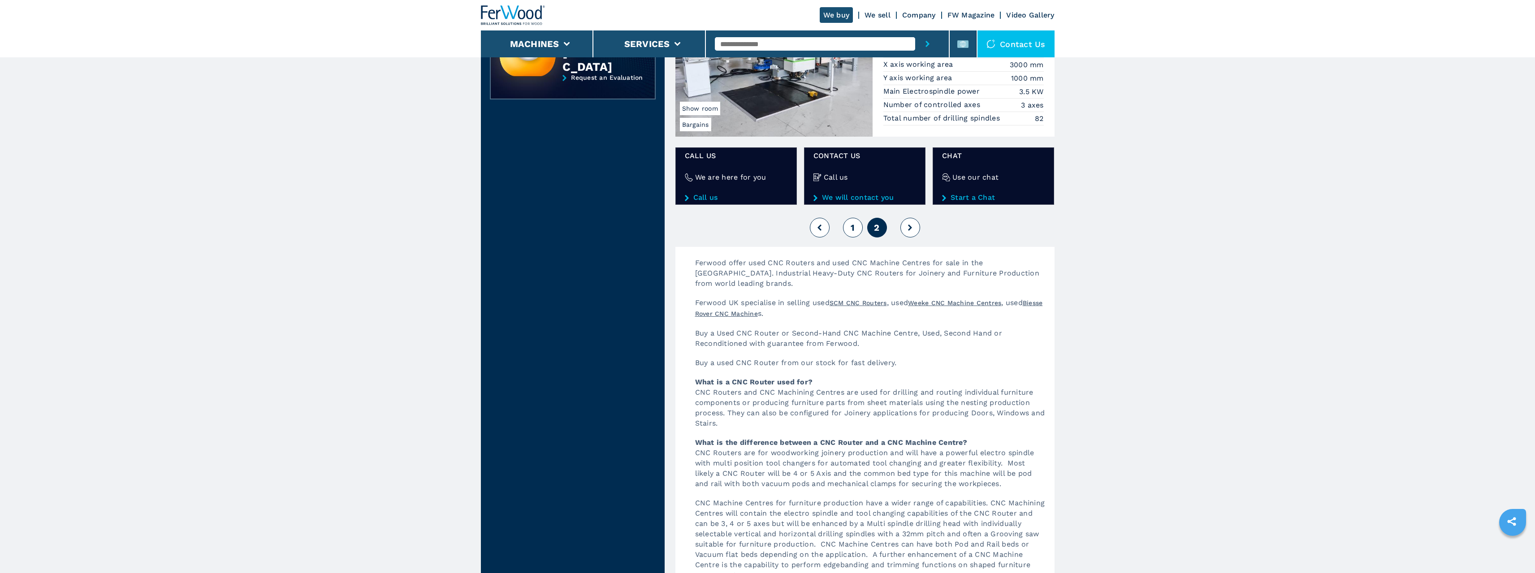
click at [327, 296] on main "**********" at bounding box center [767, 302] width 1535 height 1590
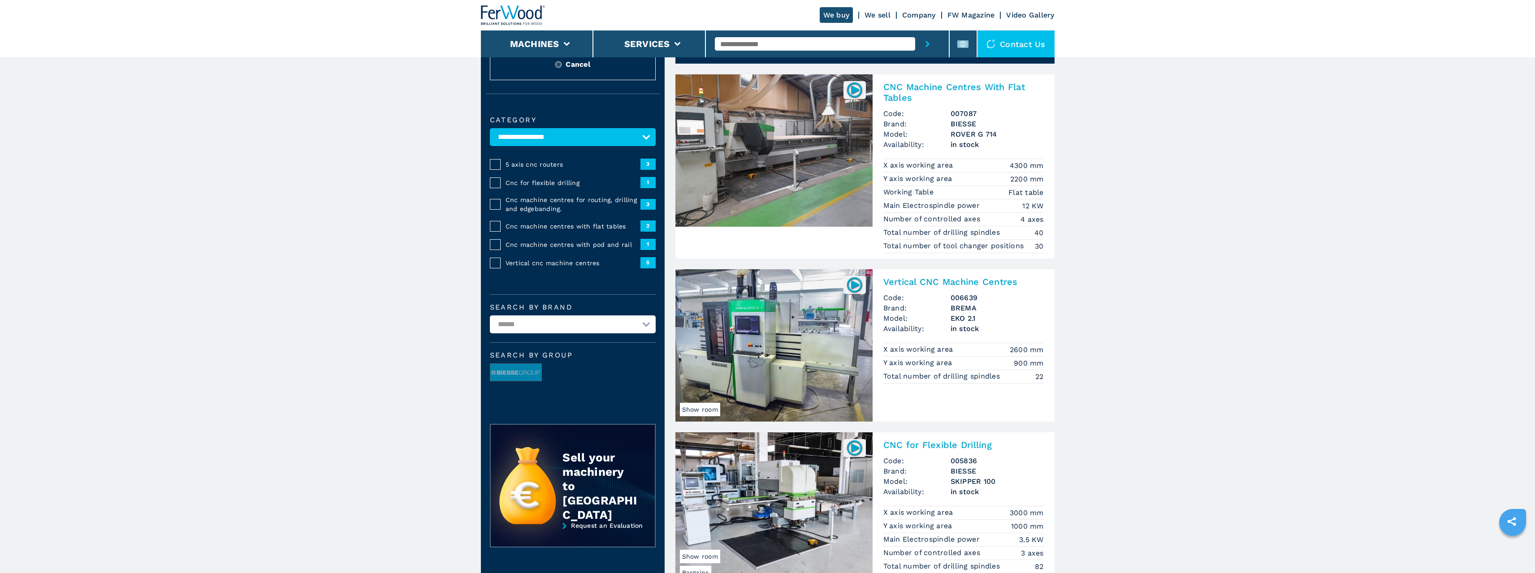
scroll to position [0, 0]
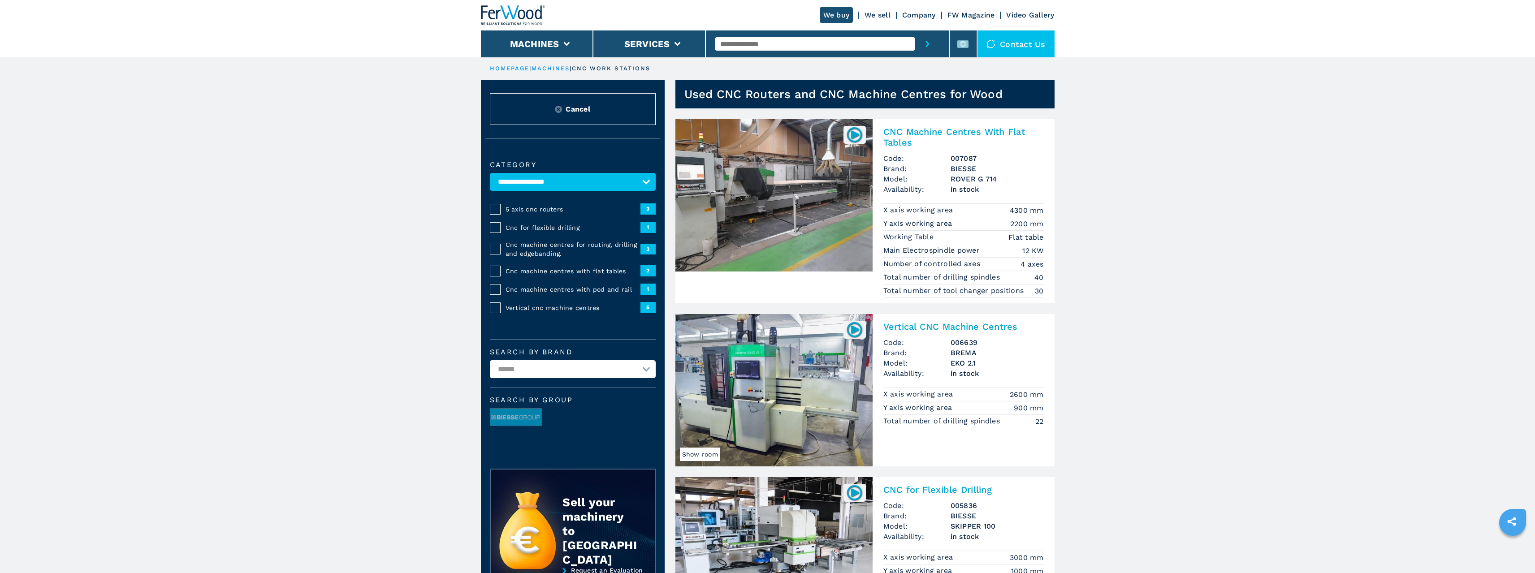
drag, startPoint x: 684, startPoint y: 386, endPoint x: 745, endPoint y: 405, distance: 63.4
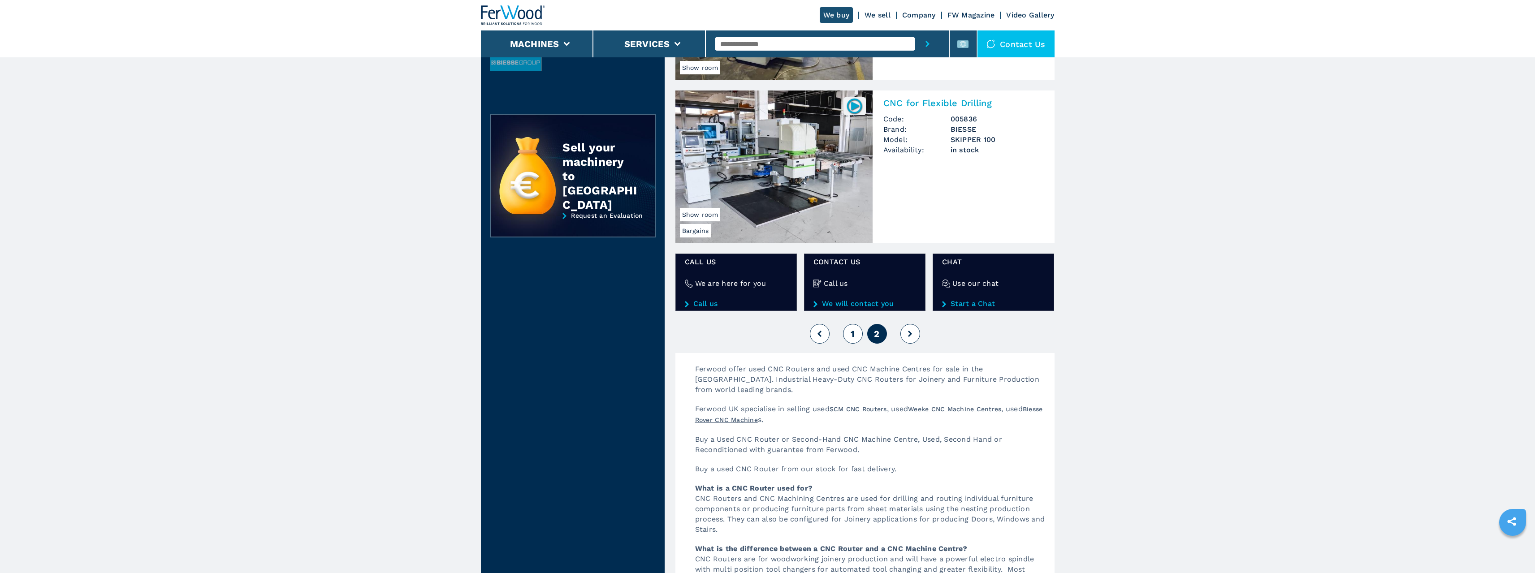
scroll to position [403, 0]
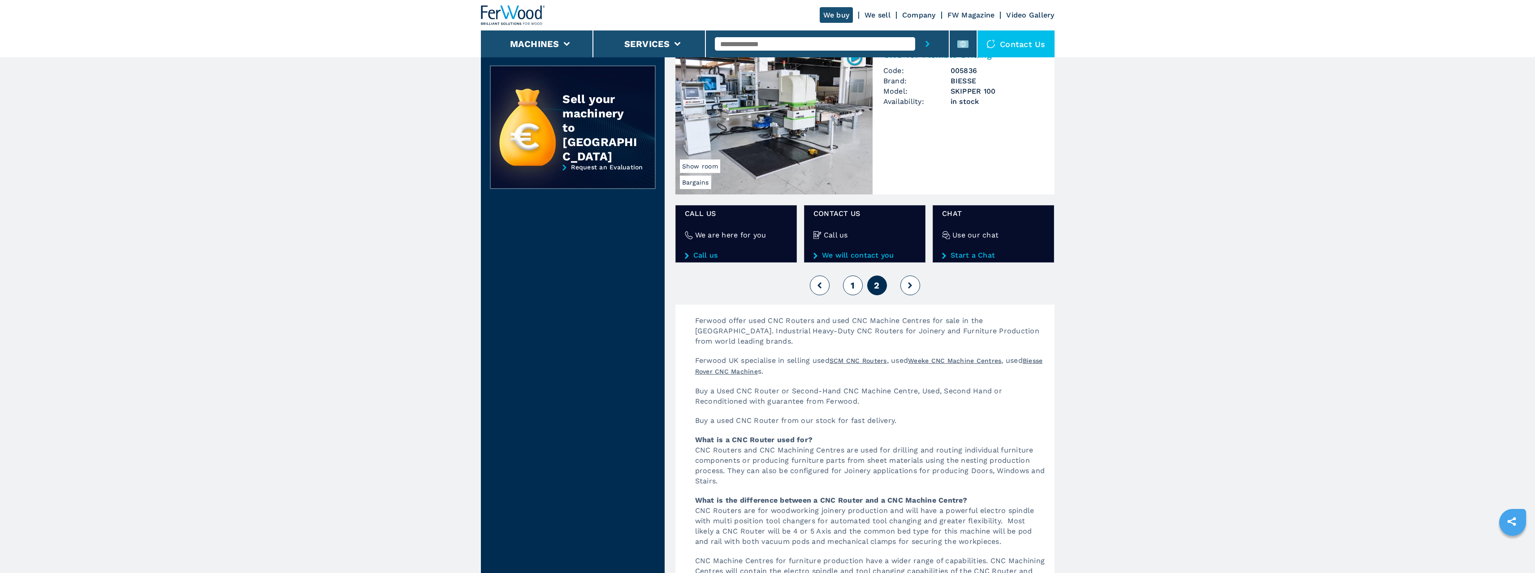
click at [852, 283] on span "1" at bounding box center [853, 285] width 4 height 11
